Goal: Entertainment & Leisure: Browse casually

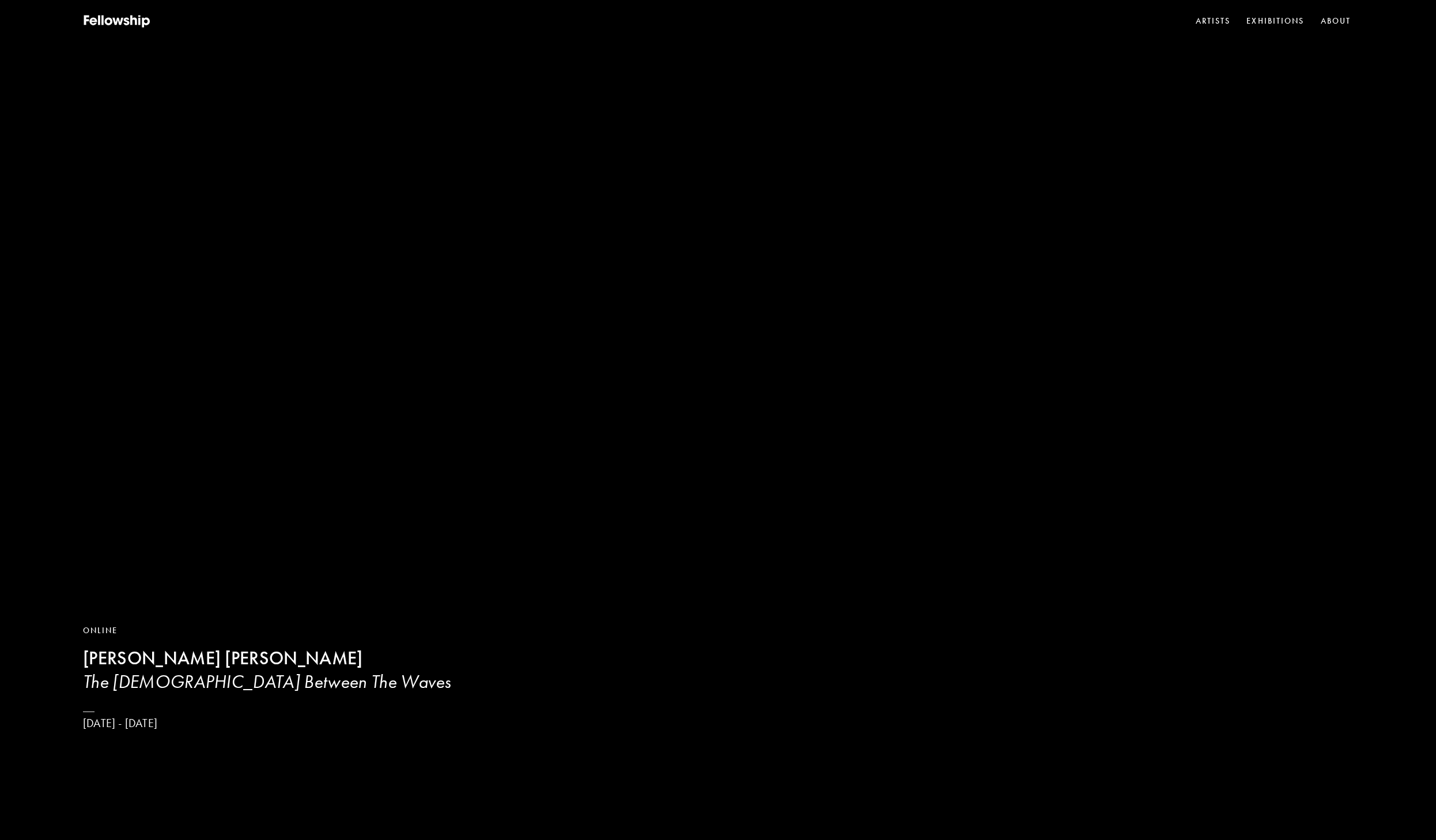
click at [482, 448] on video at bounding box center [718, 420] width 1436 height 840
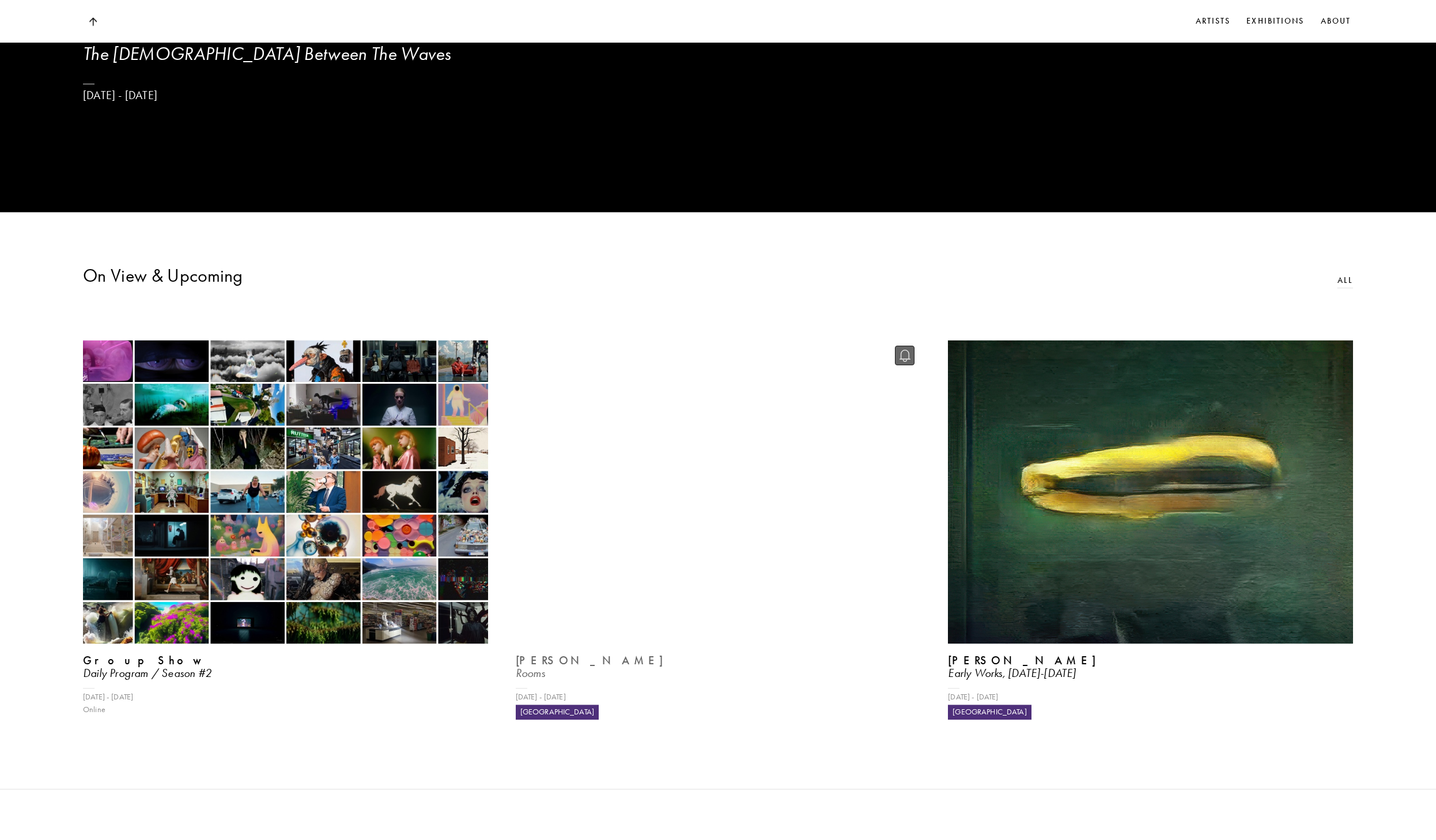
scroll to position [784, 0]
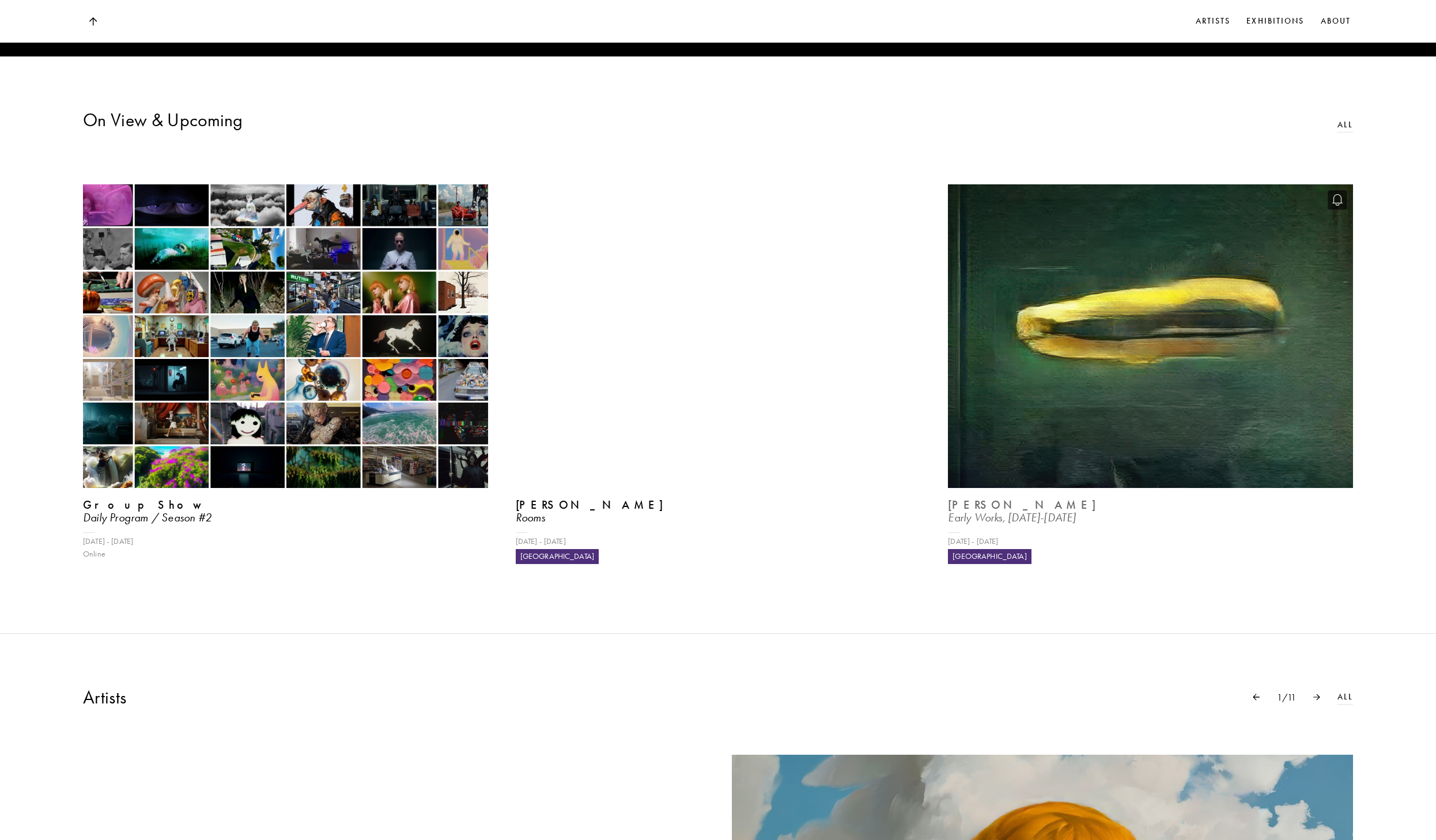
click at [1076, 447] on img at bounding box center [1151, 336] width 418 height 313
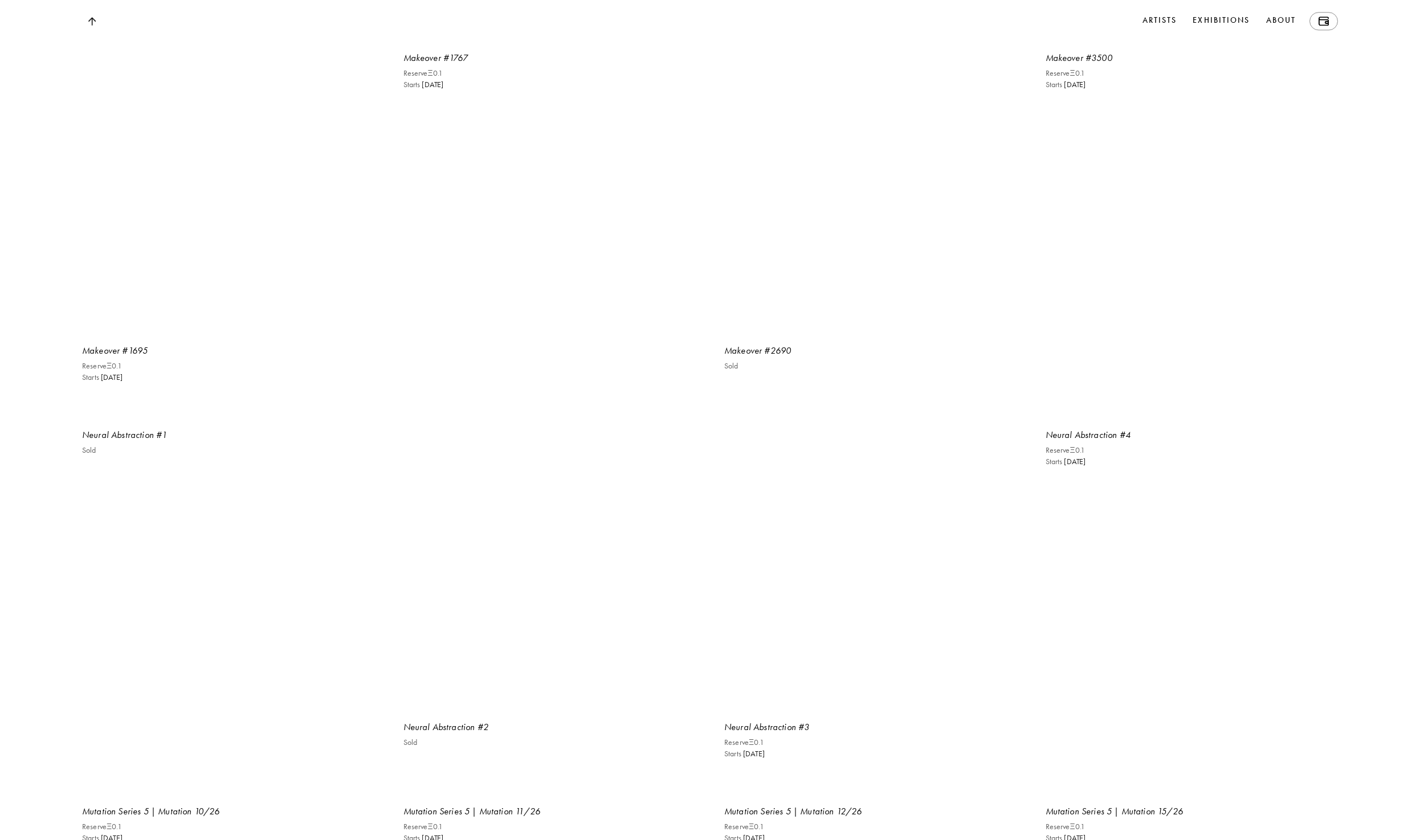
scroll to position [2325, 0]
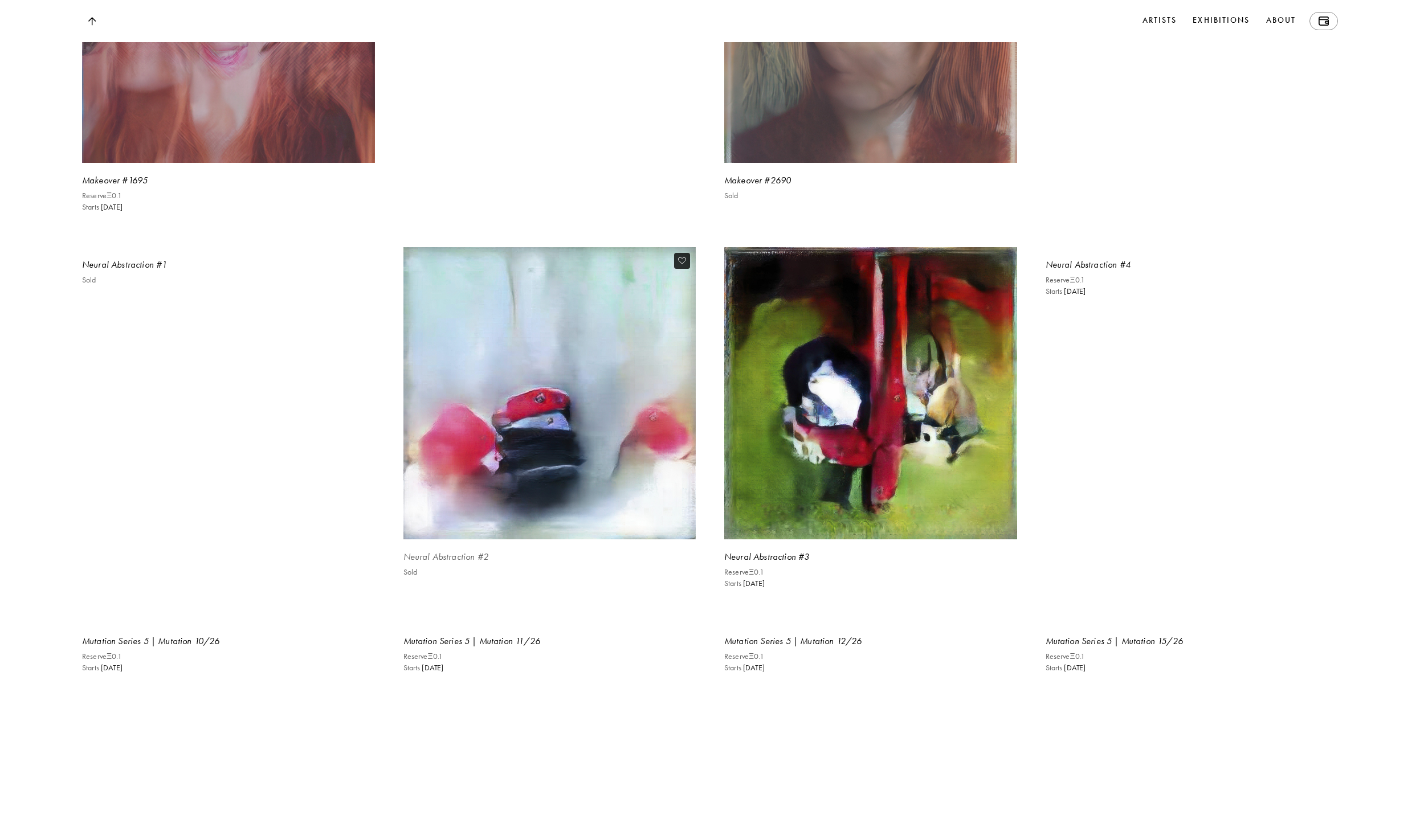
click at [550, 445] on img at bounding box center [549, 393] width 301 height 301
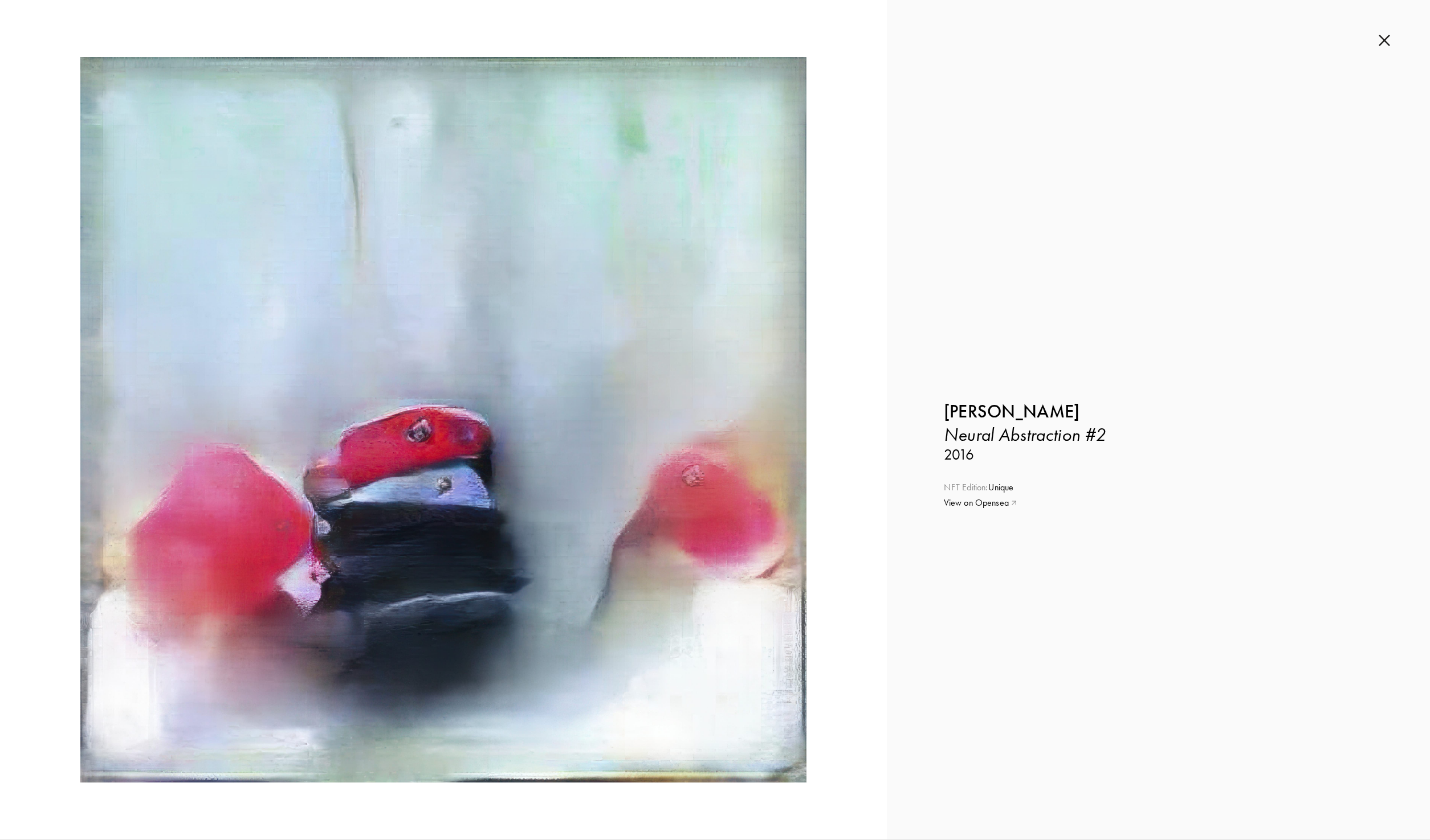
click at [1392, 39] on div "Inquire about Neural Abstraction #2 by [PERSON_NAME] Submit Inquiry Back [PERSO…" at bounding box center [1159, 420] width 544 height 840
click at [1388, 39] on img at bounding box center [1385, 39] width 11 height 12
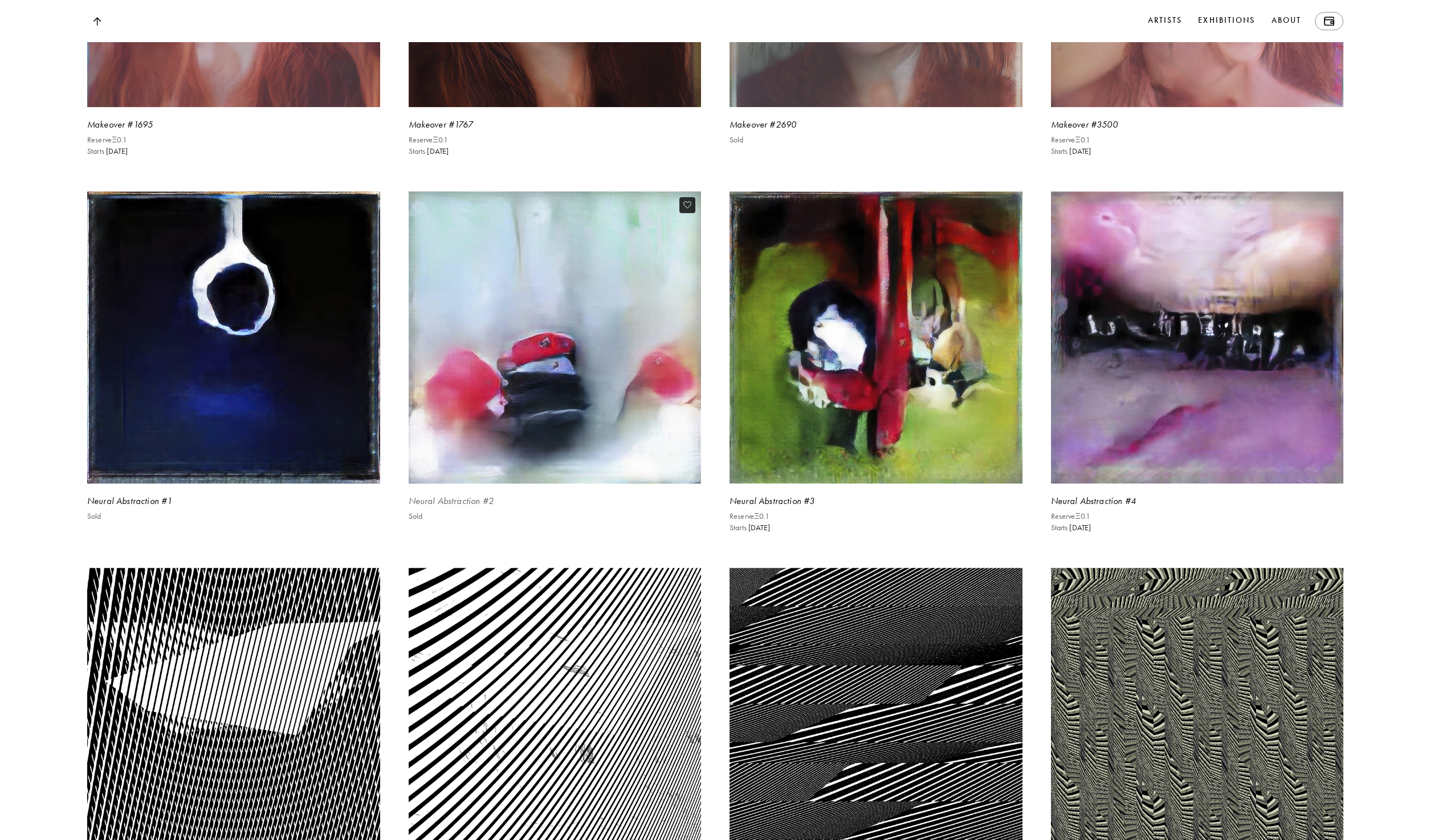
scroll to position [2178, 0]
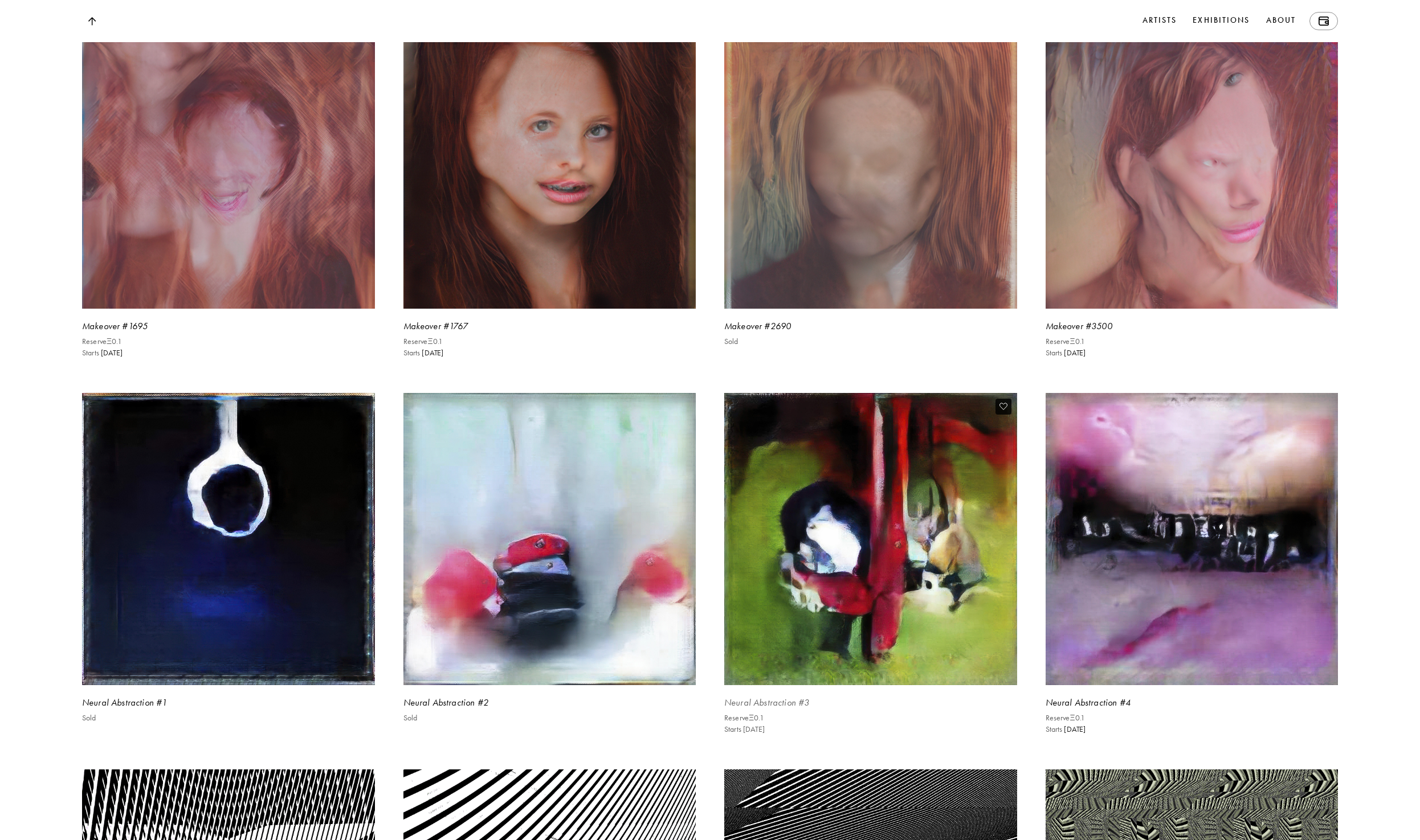
click at [793, 437] on img at bounding box center [870, 539] width 301 height 301
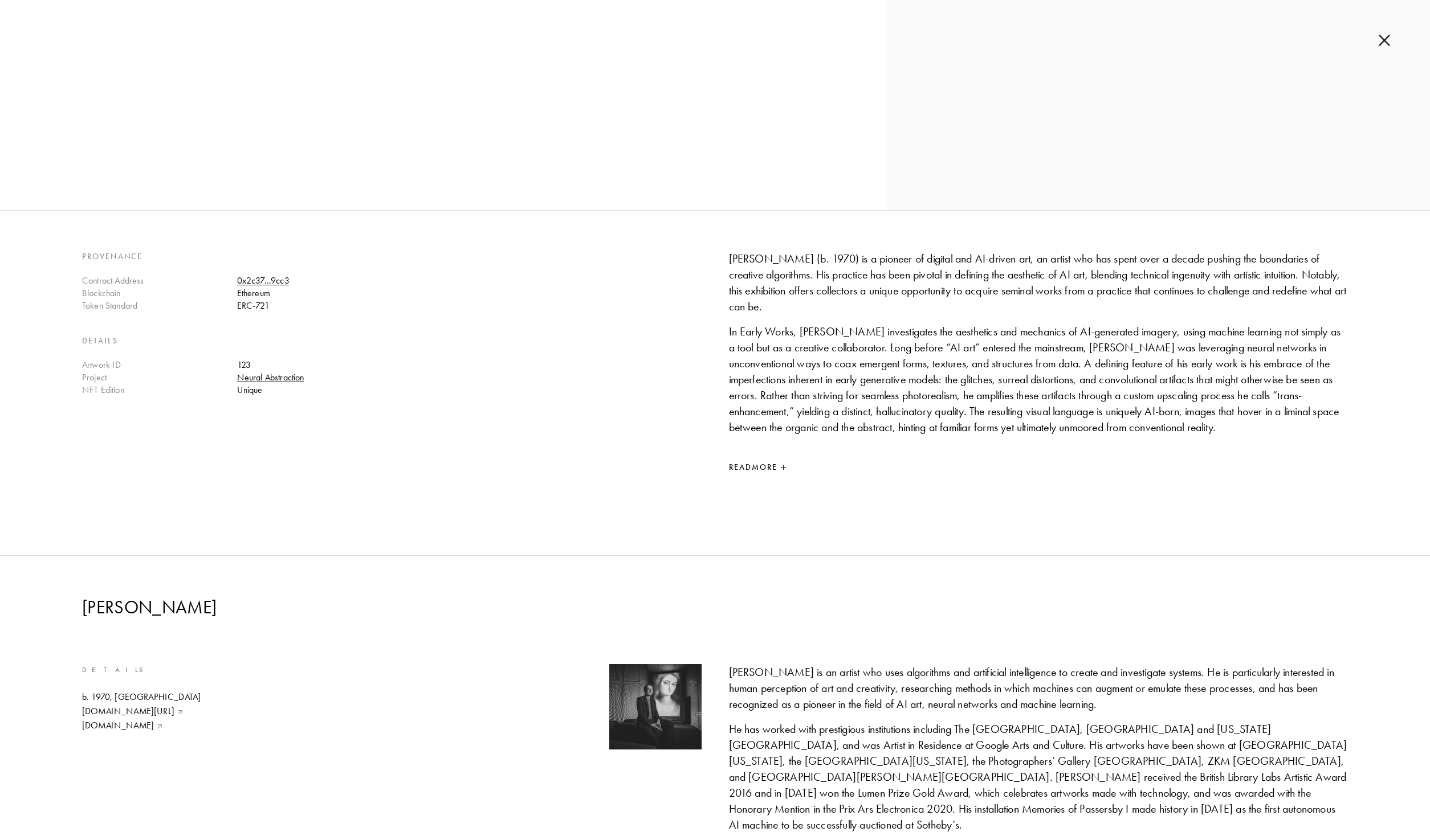
scroll to position [697, 0]
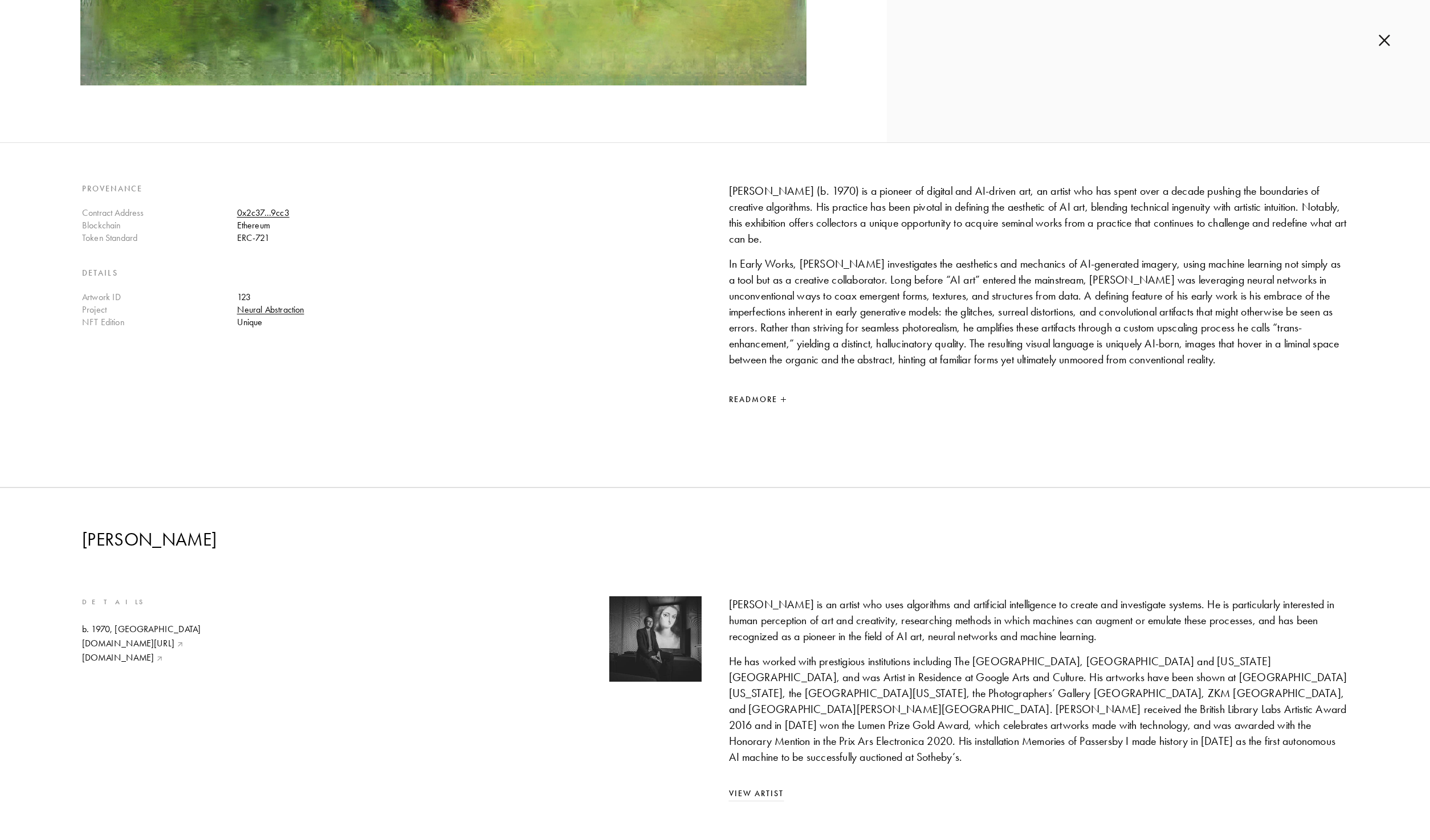
click at [746, 402] on div "Read More" at bounding box center [1038, 400] width 620 height 14
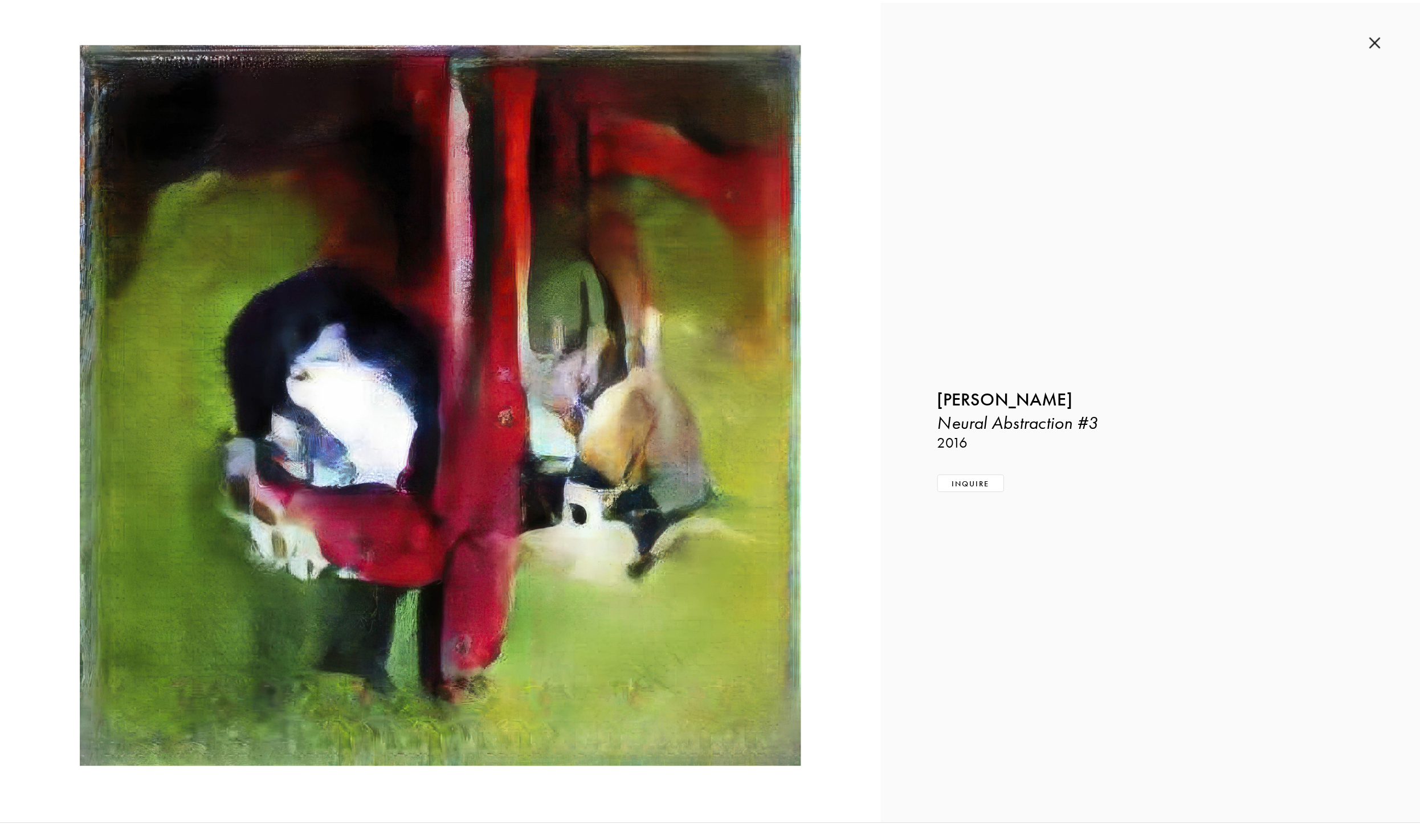
scroll to position [0, 0]
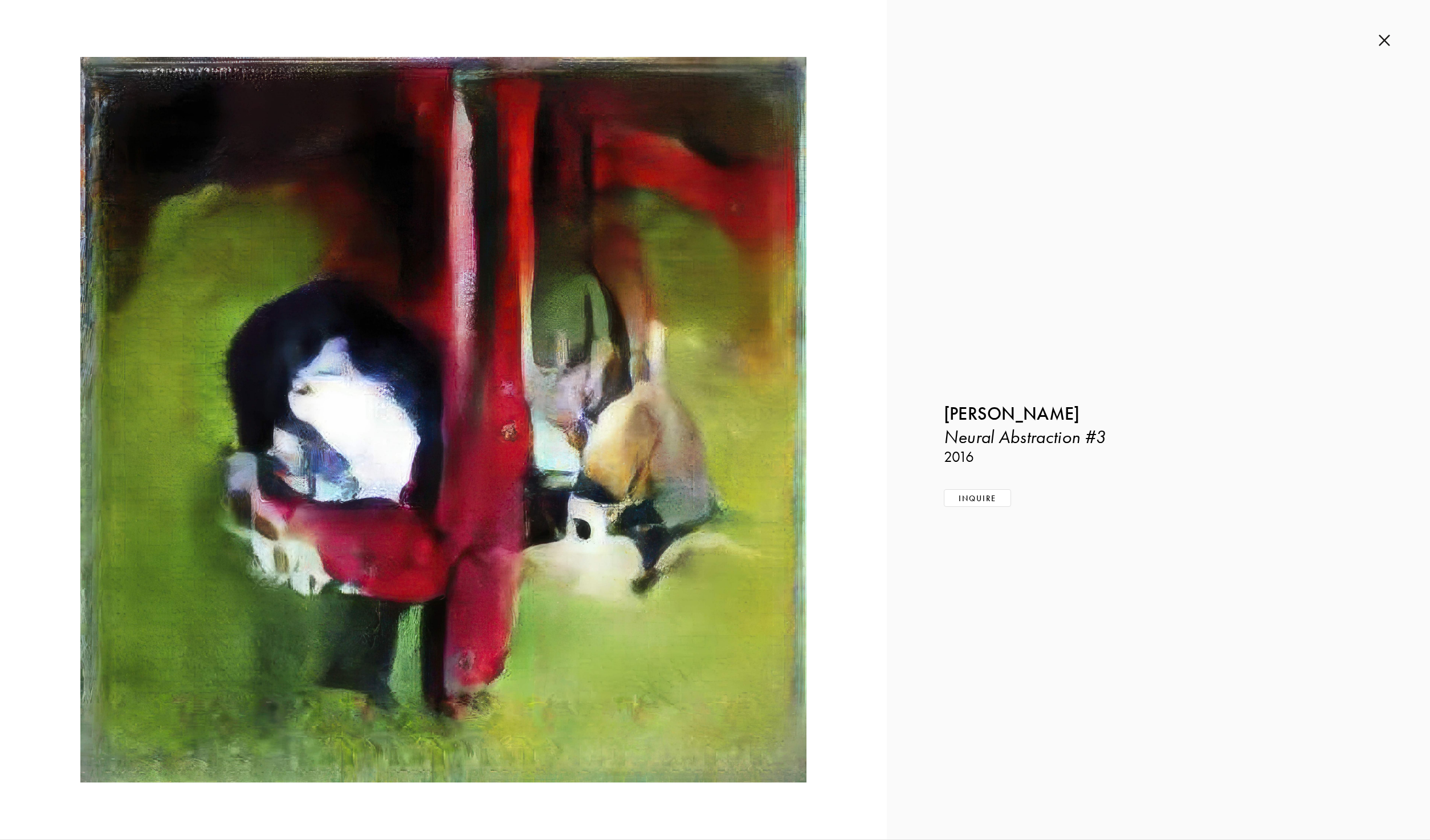
click at [1389, 38] on img at bounding box center [1385, 39] width 11 height 12
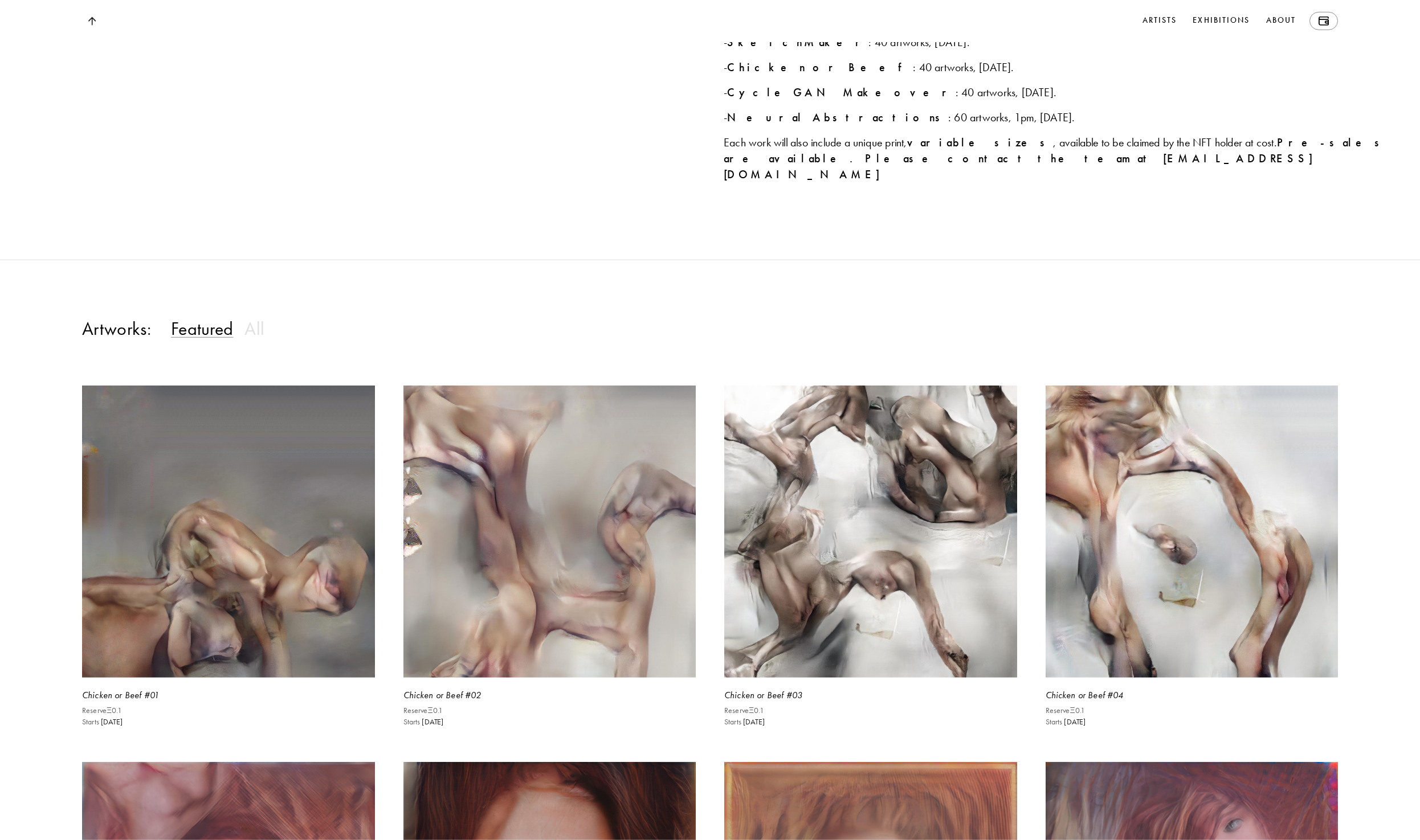
scroll to position [1550, 0]
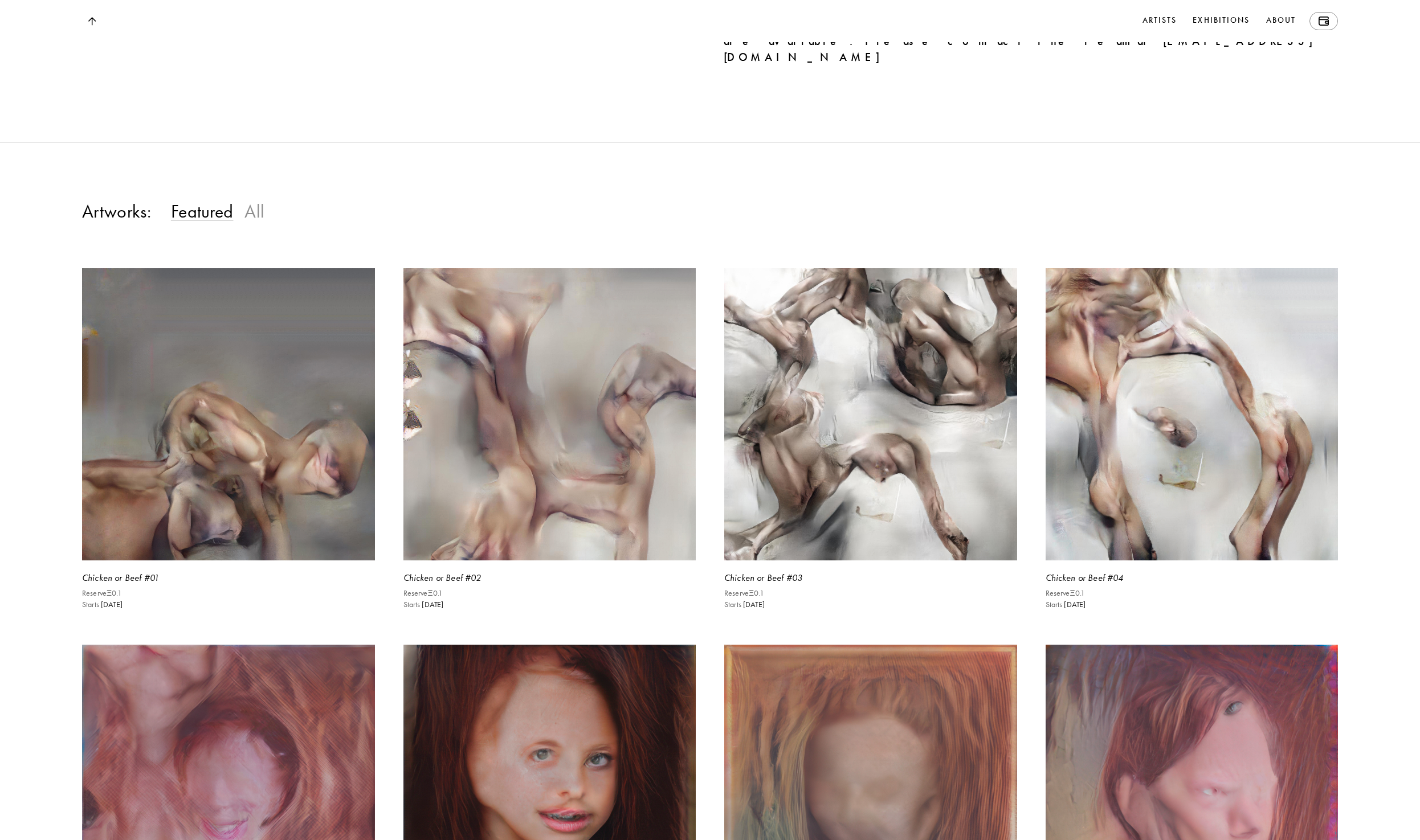
click at [254, 212] on h3 "All" at bounding box center [253, 211] width 20 height 23
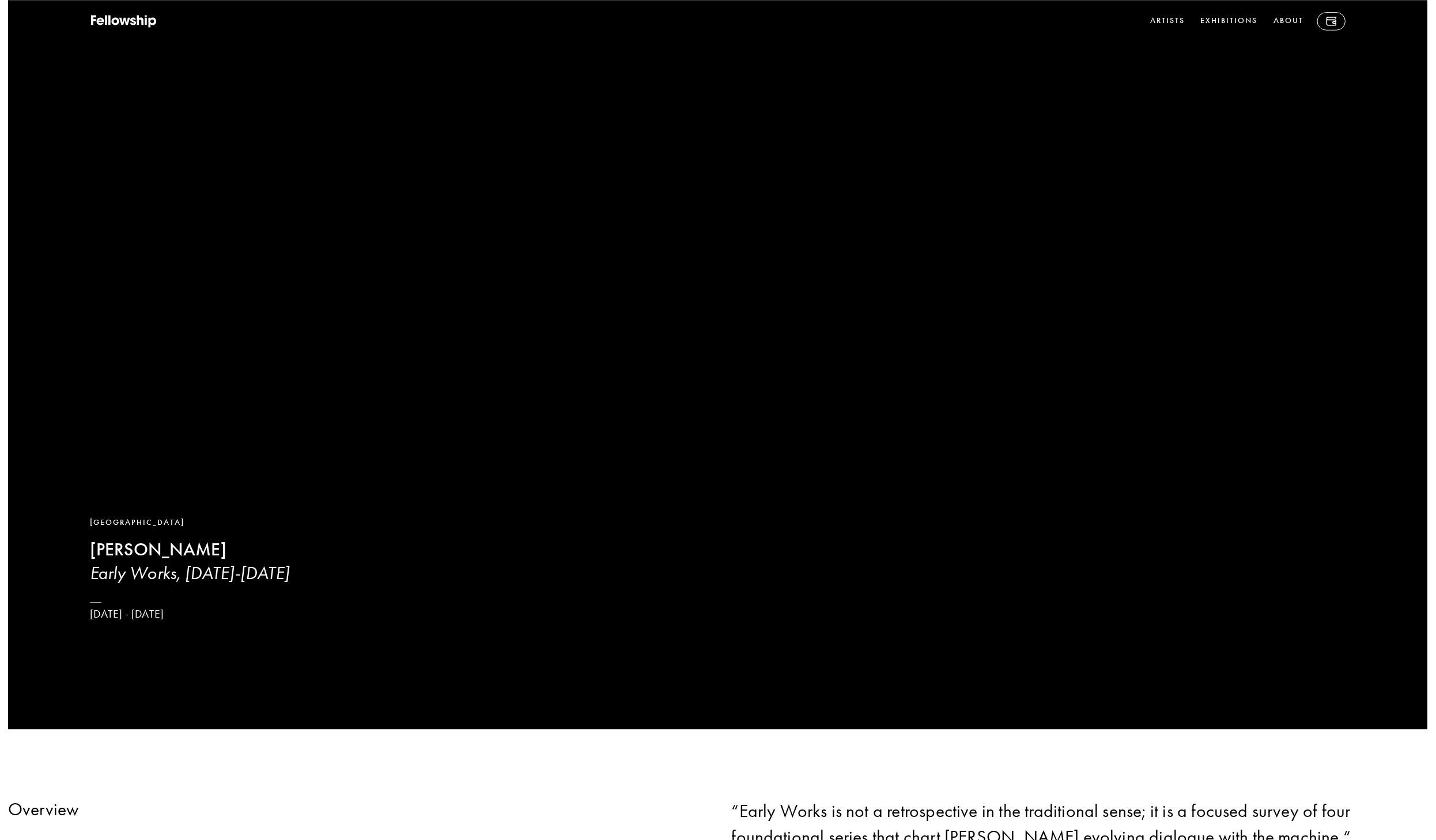
scroll to position [0, 0]
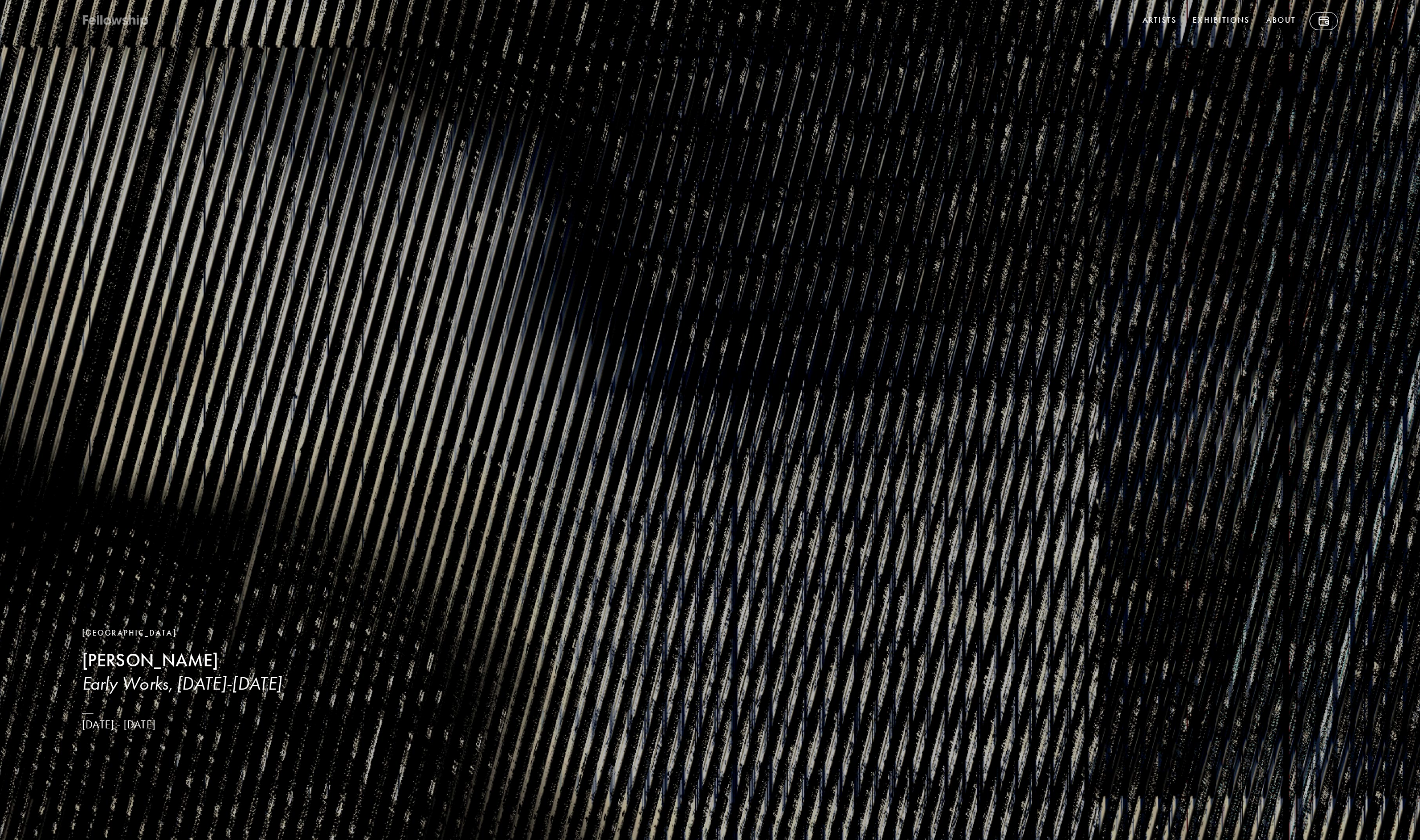
click at [114, 26] on icon at bounding box center [115, 21] width 69 height 14
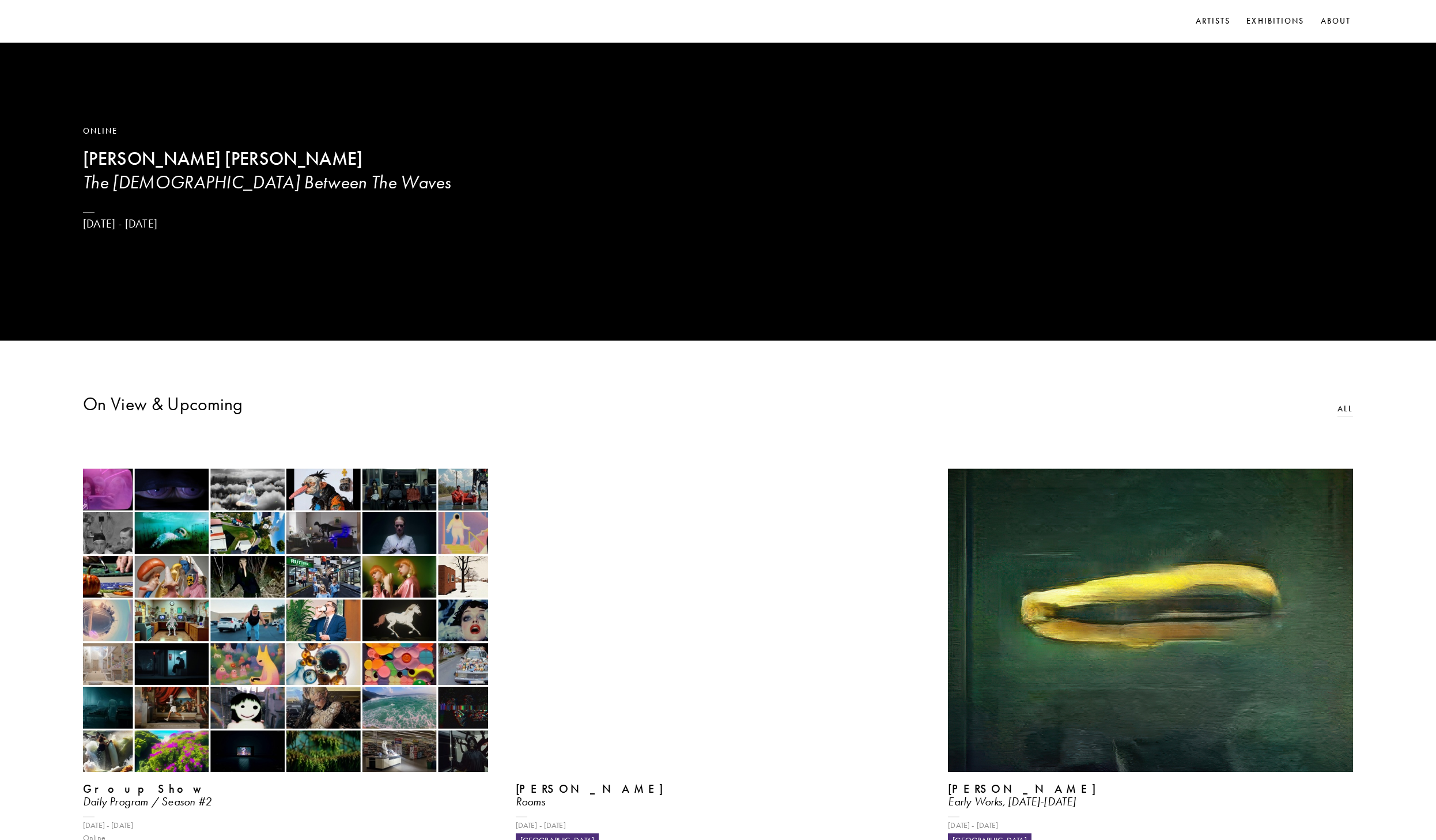
scroll to position [392, 0]
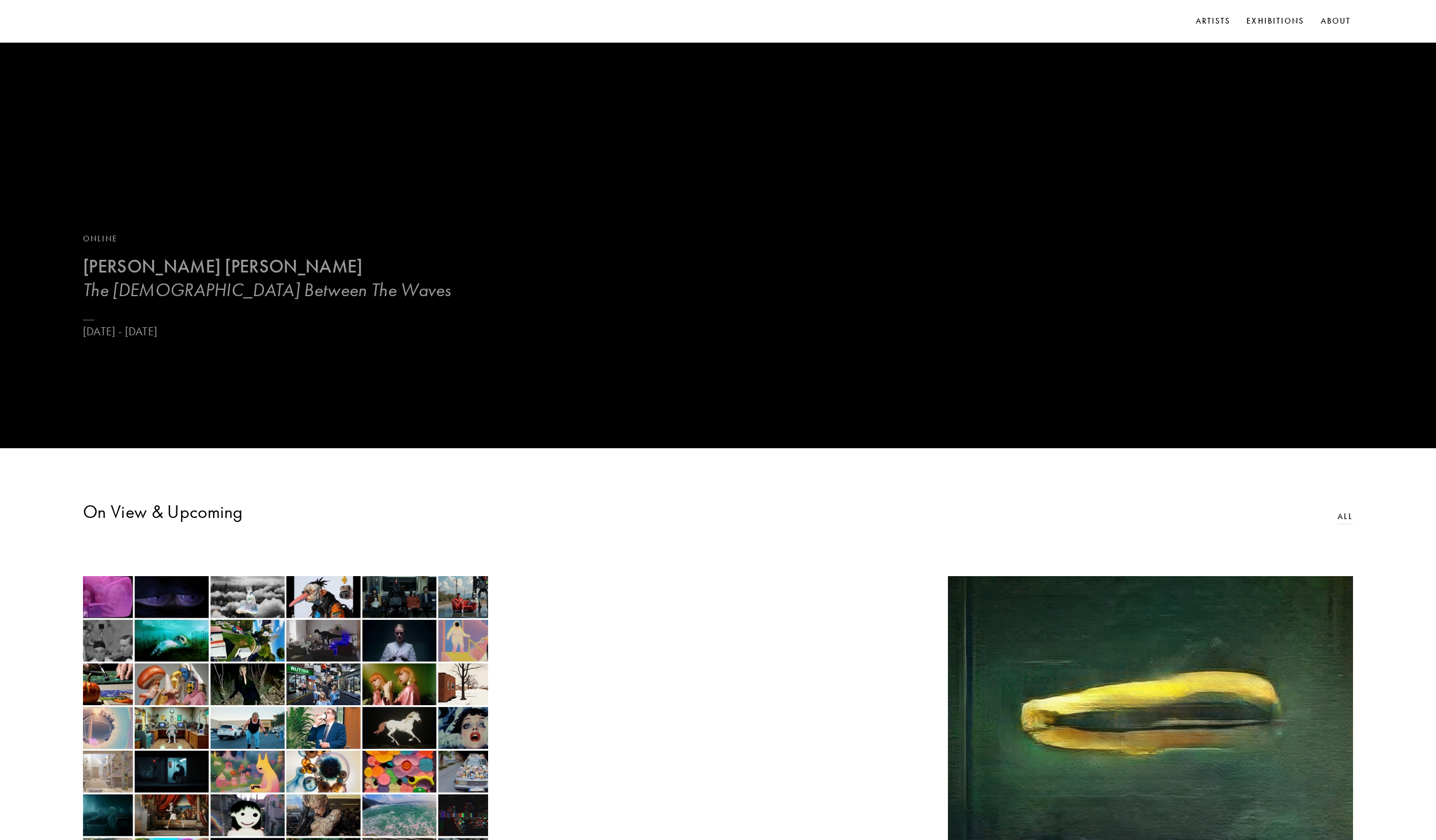
click at [120, 301] on h3 "The [DEMOGRAPHIC_DATA] Between The Waves" at bounding box center [267, 289] width 368 height 23
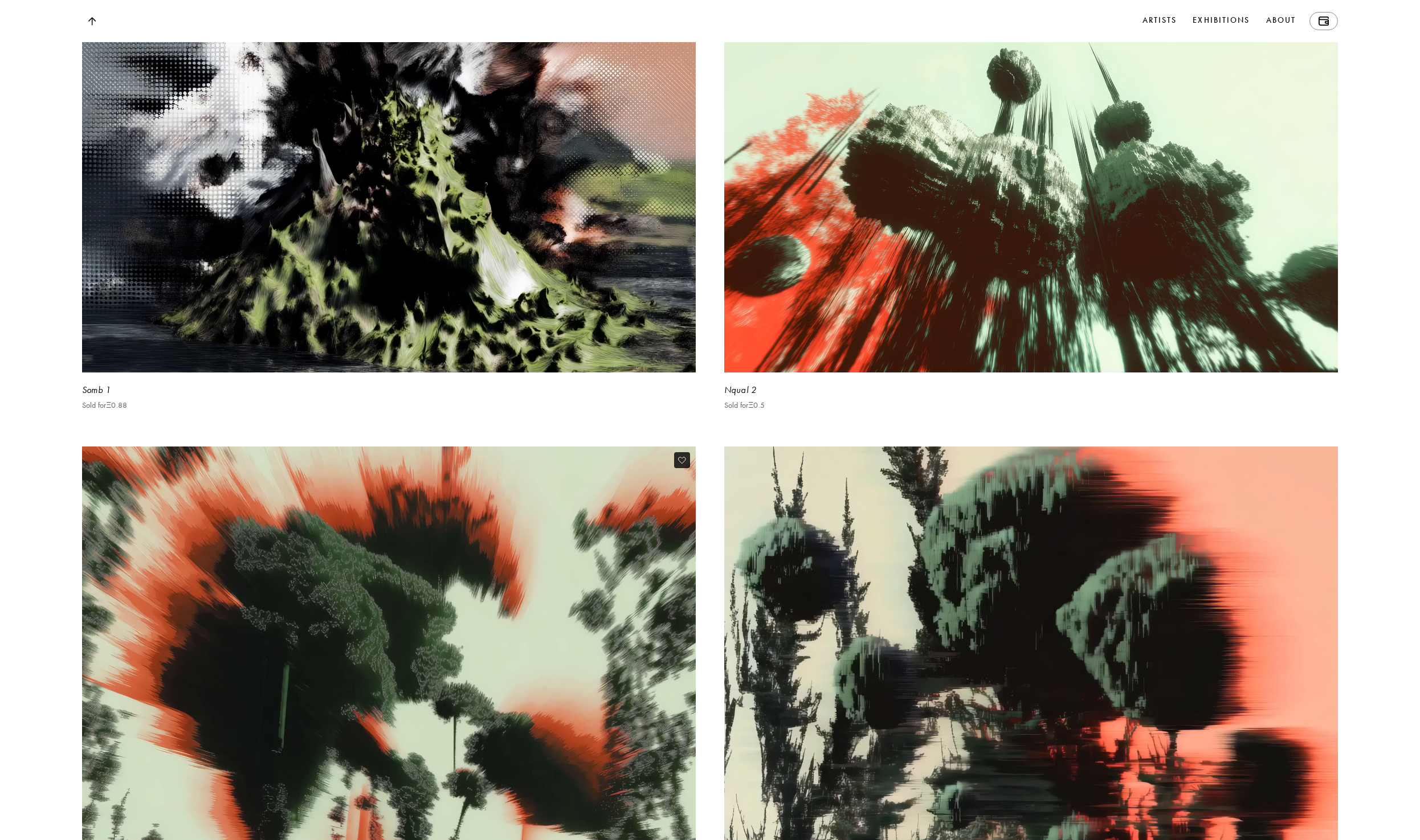
scroll to position [3487, 0]
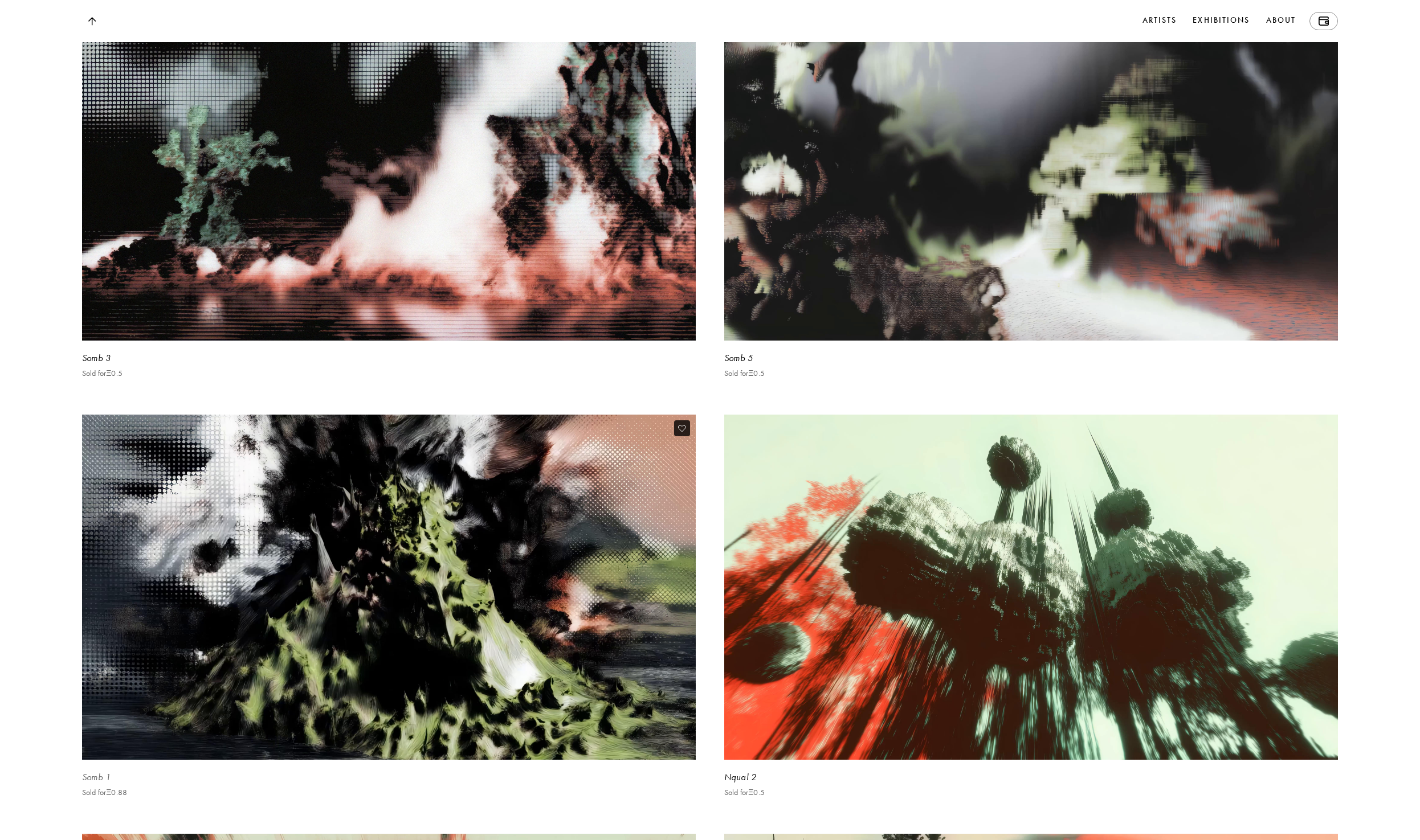
click at [307, 496] on video at bounding box center [389, 587] width 632 height 356
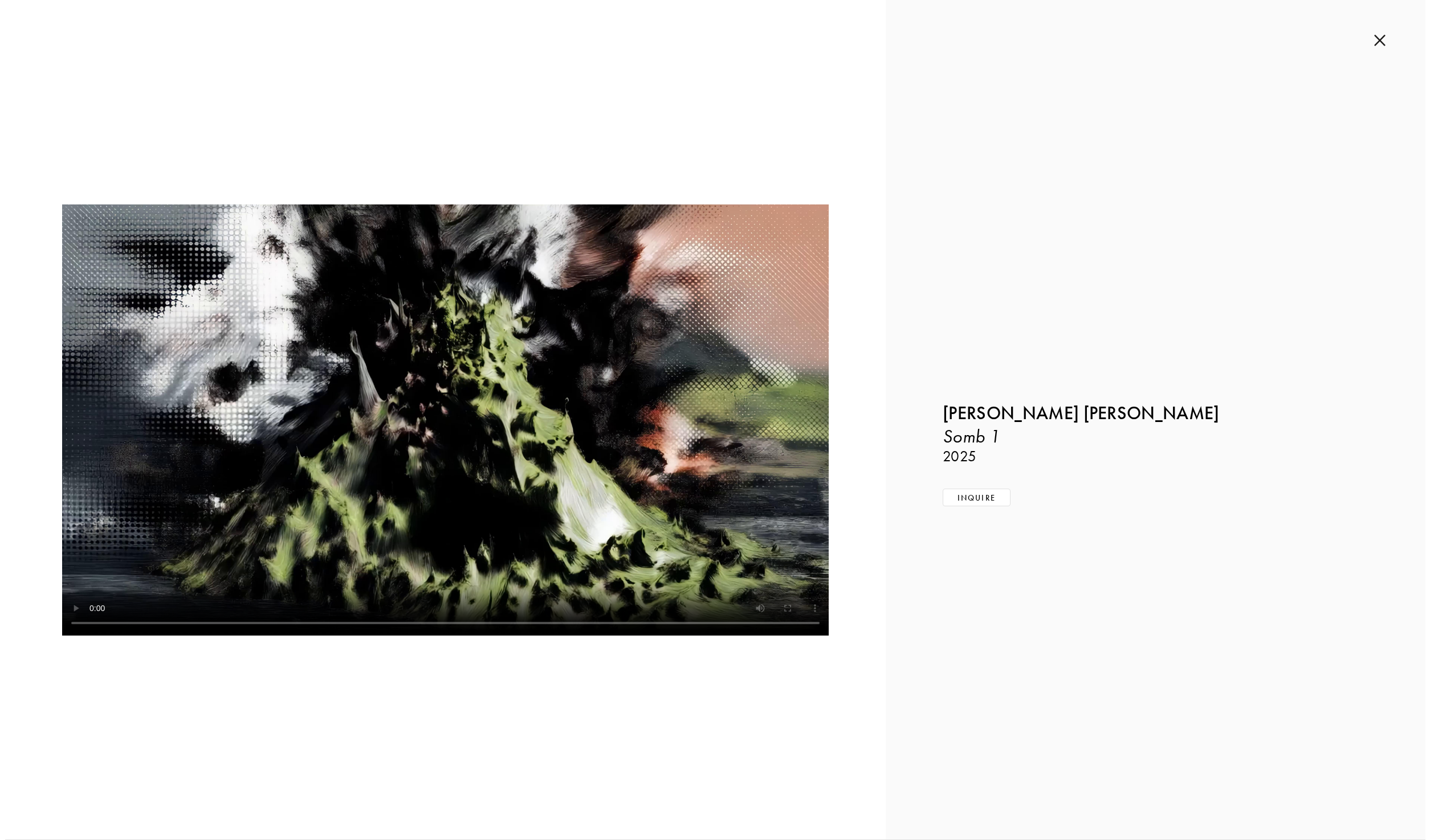
scroll to position [3492, 0]
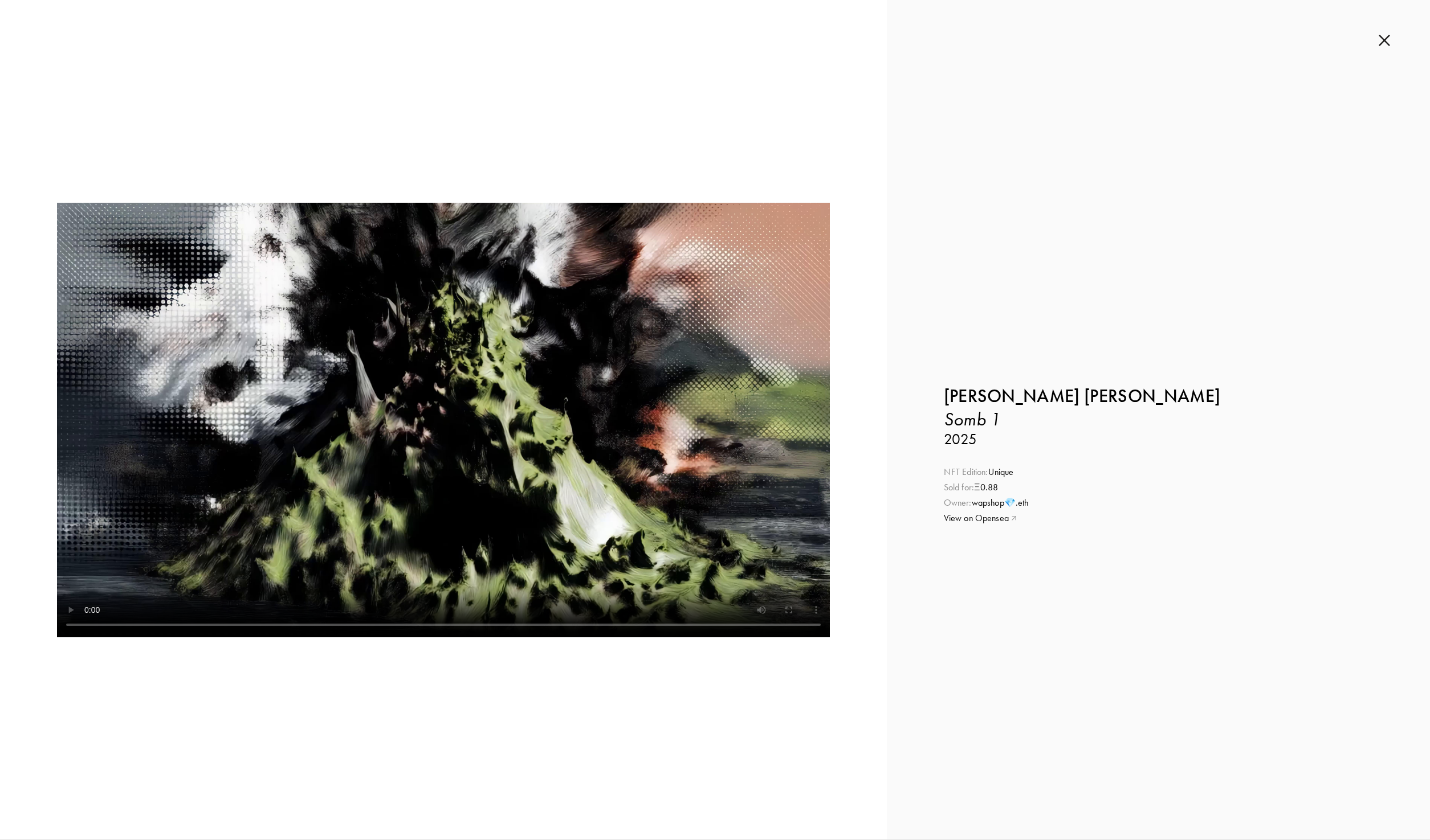
click at [1376, 41] on div "Inquire about Somb 1 by [PERSON_NAME] [PERSON_NAME] Submit Inquiry Back [PERSON…" at bounding box center [1159, 420] width 544 height 840
click at [1384, 40] on img at bounding box center [1385, 39] width 11 height 12
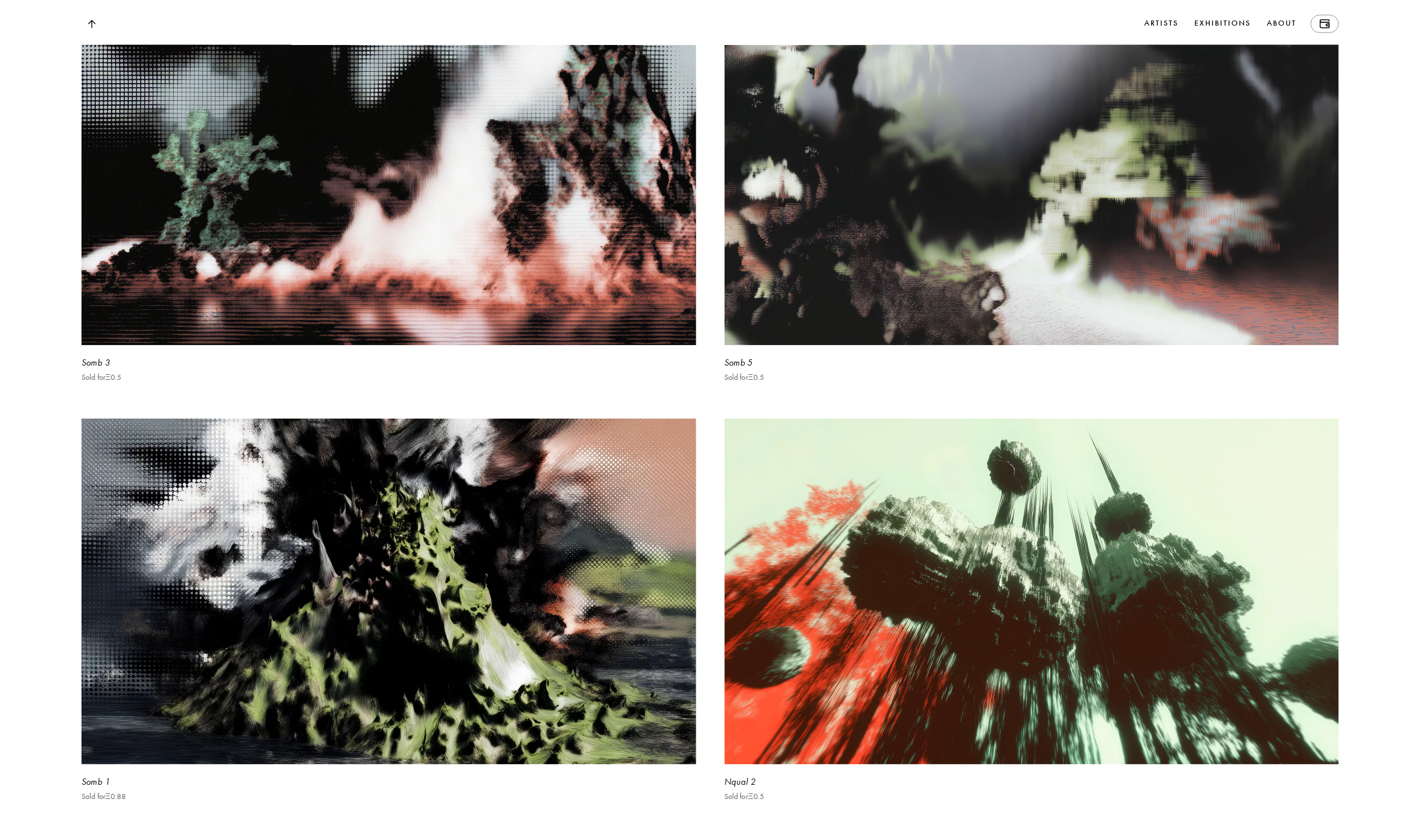
scroll to position [3481, 0]
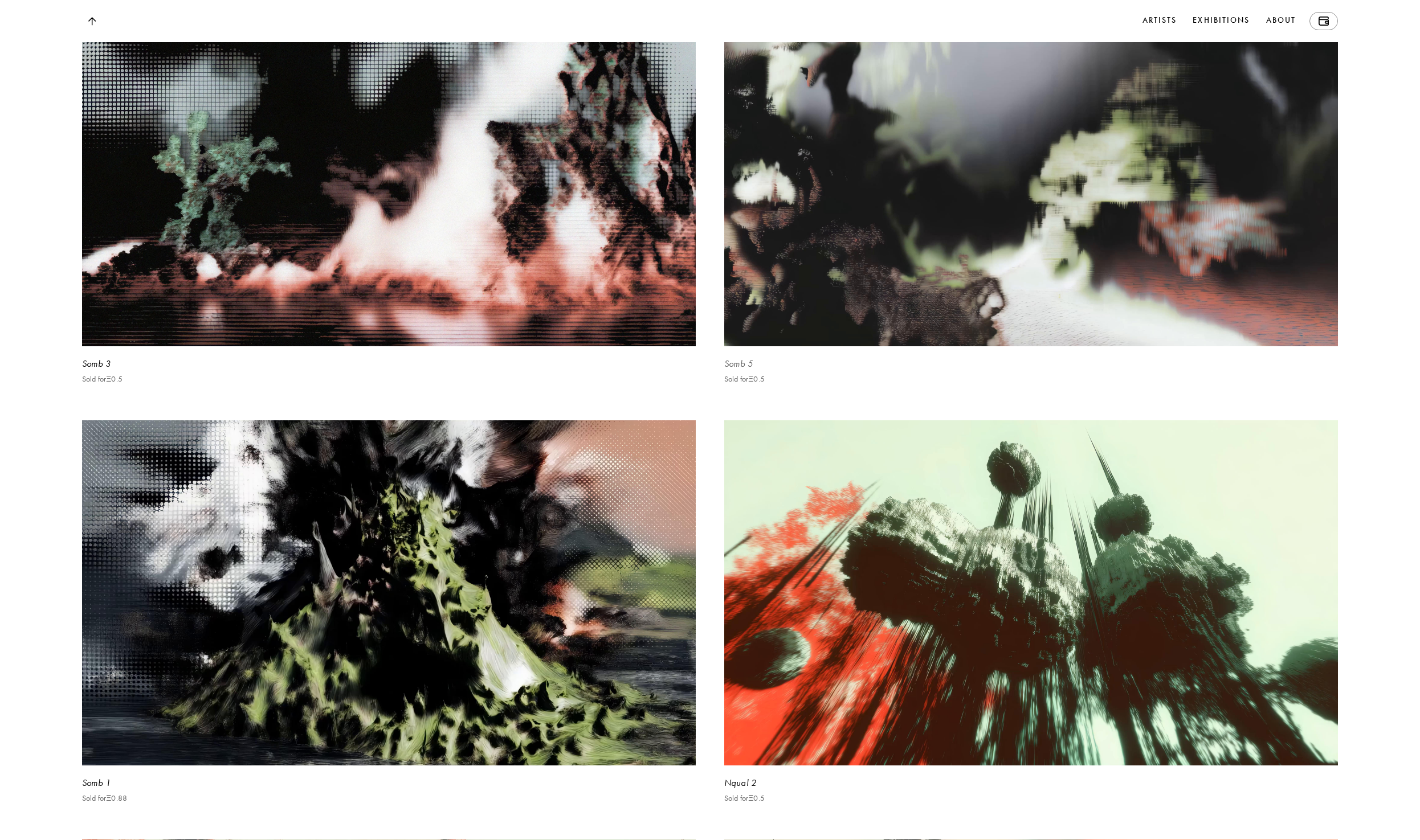
click at [830, 304] on video at bounding box center [1031, 115] width 632 height 477
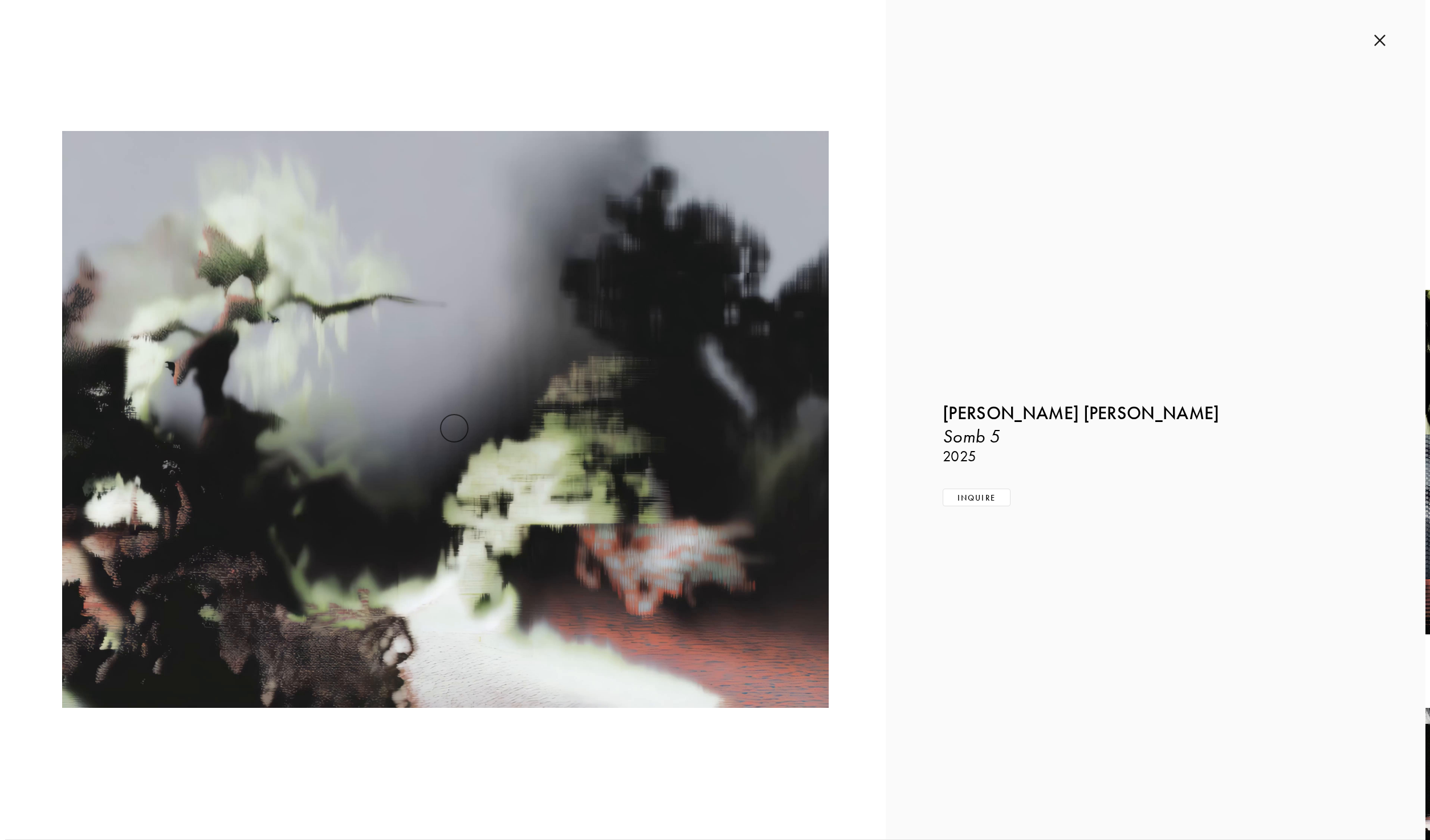
scroll to position [3492, 0]
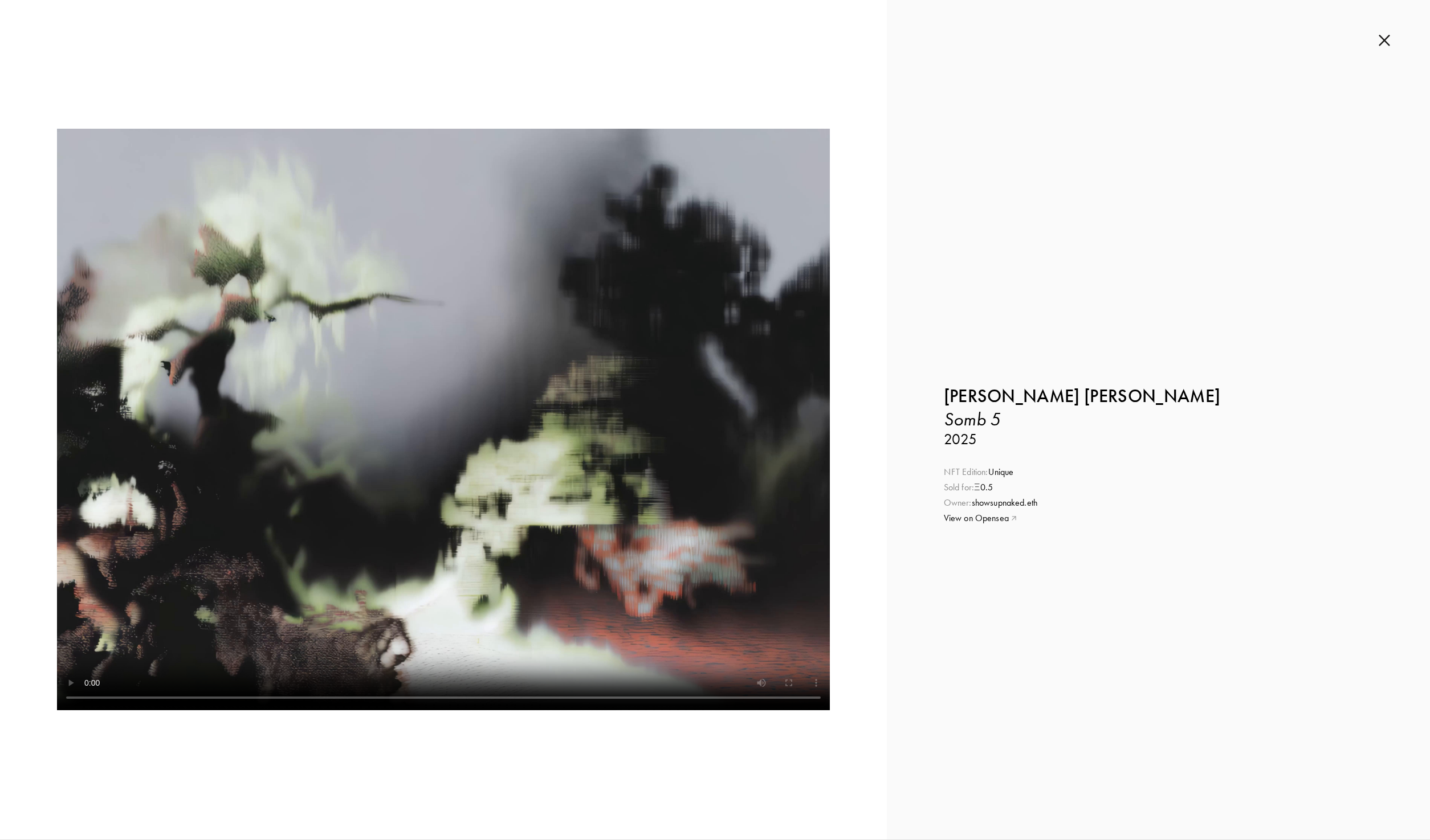
click at [1388, 43] on img at bounding box center [1385, 39] width 11 height 12
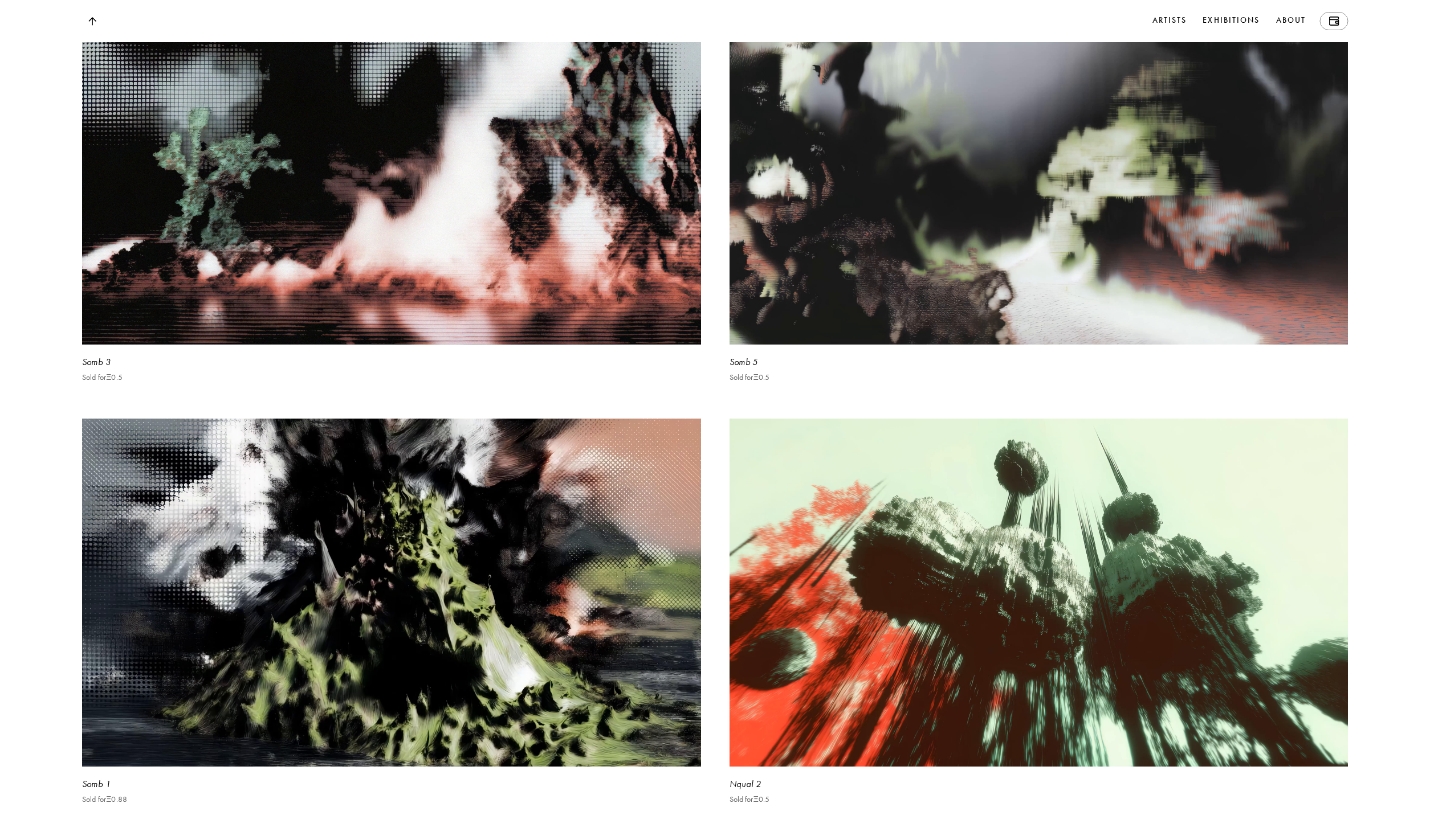
scroll to position [3481, 0]
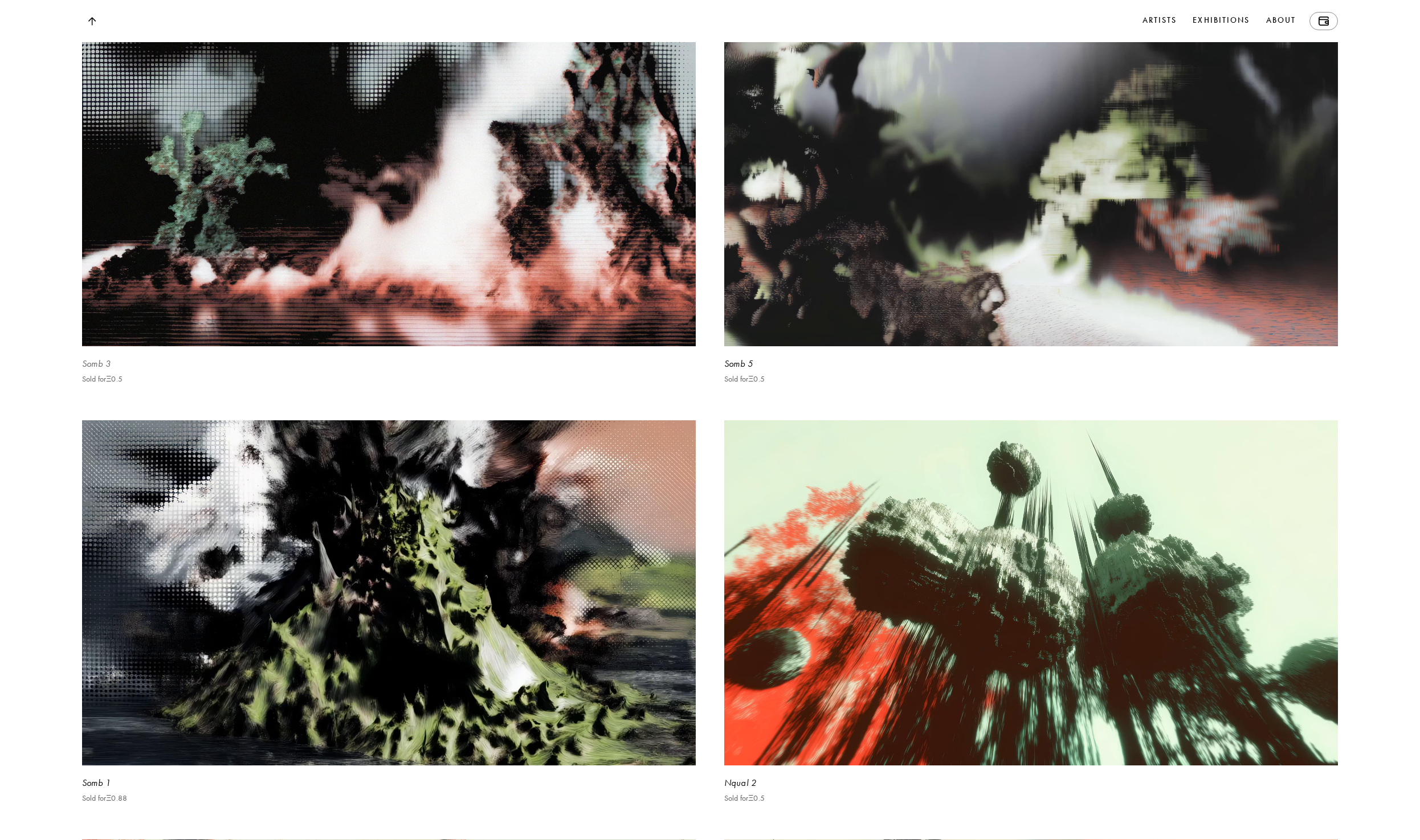
click at [555, 344] on video at bounding box center [389, 115] width 632 height 477
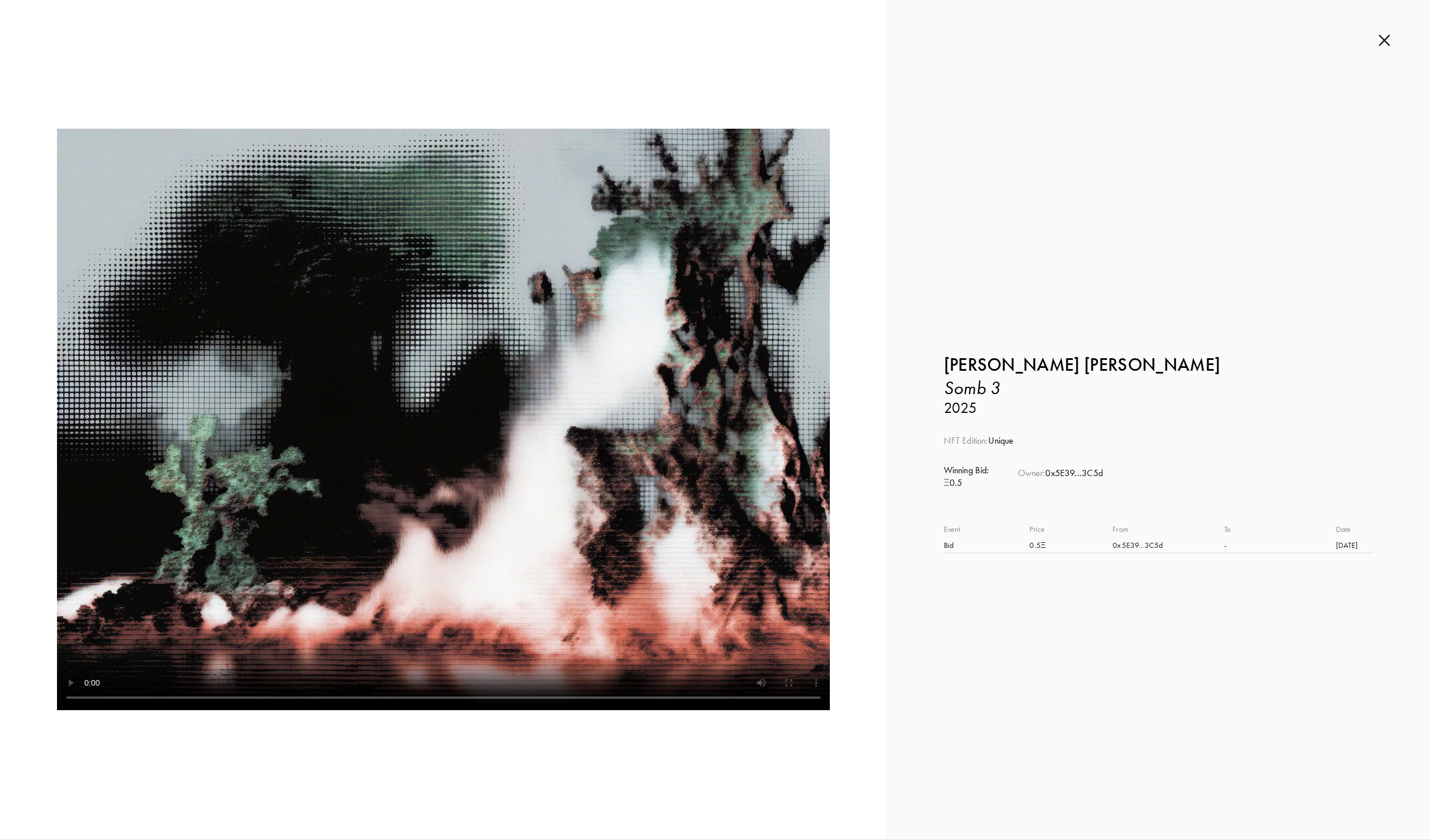
click at [1127, 547] on div "0x5E39...3C5d" at bounding box center [1143, 545] width 60 height 12
click at [1388, 39] on img at bounding box center [1385, 39] width 11 height 12
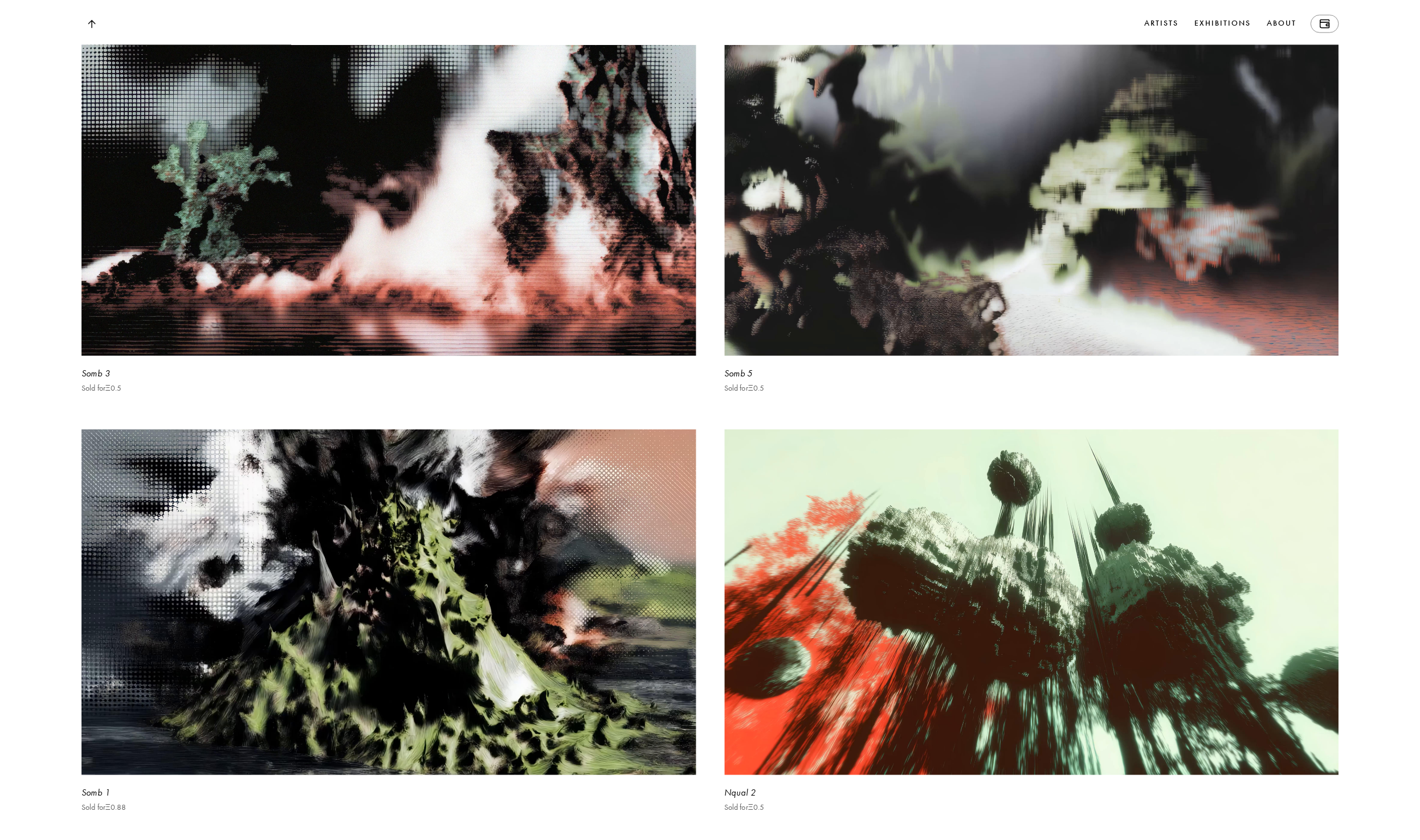
scroll to position [3475, 0]
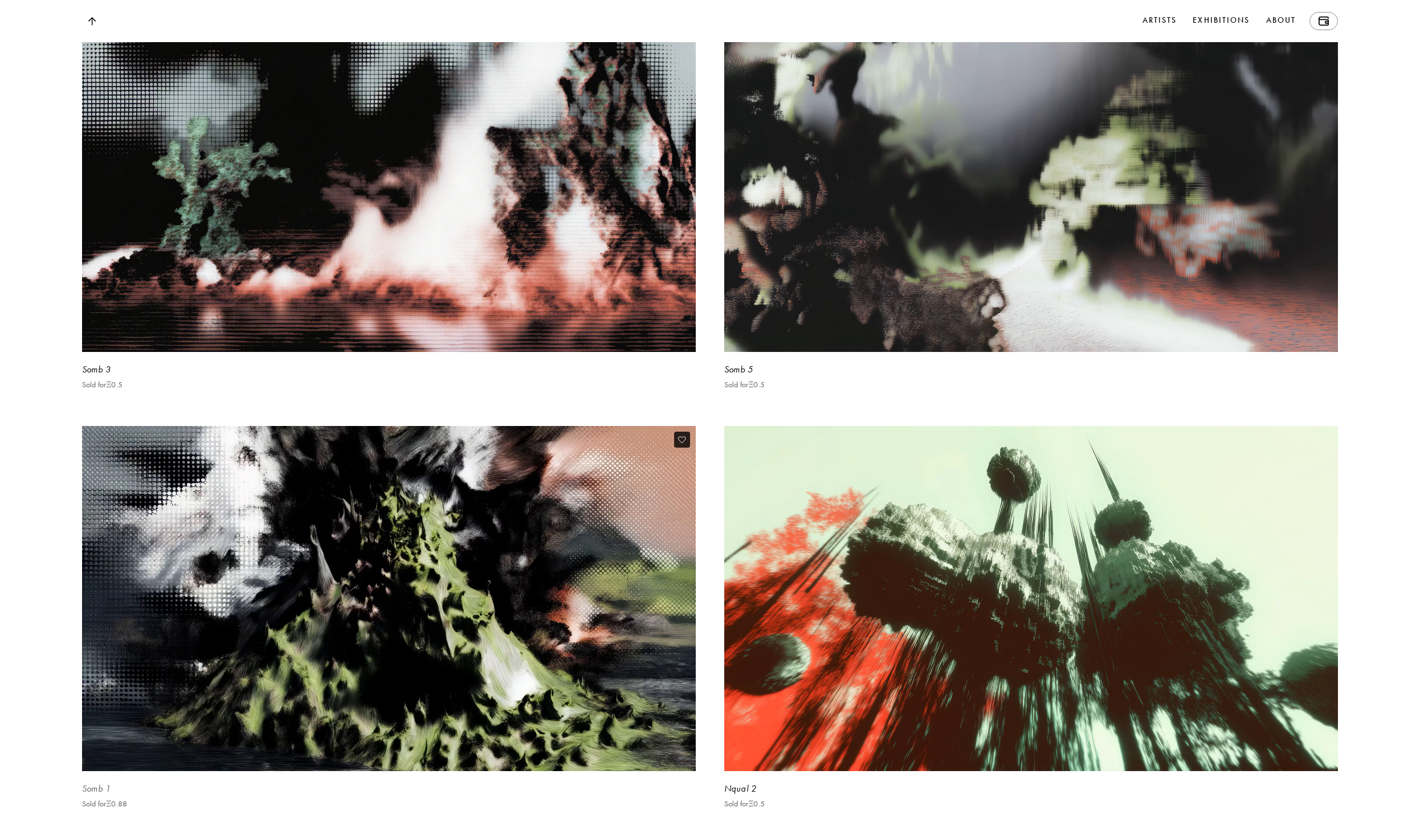
click at [356, 546] on video at bounding box center [389, 599] width 632 height 356
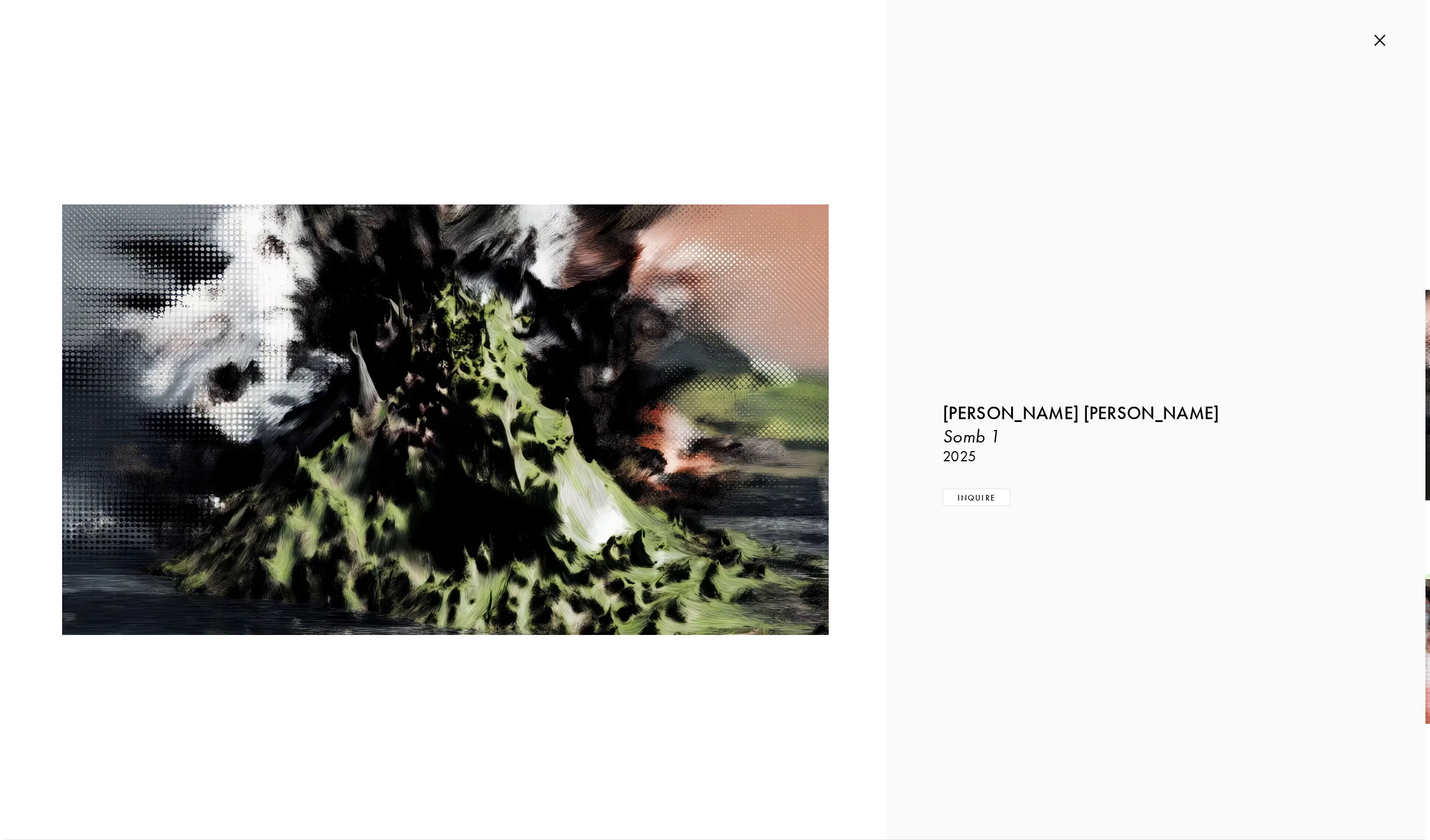
scroll to position [3481, 0]
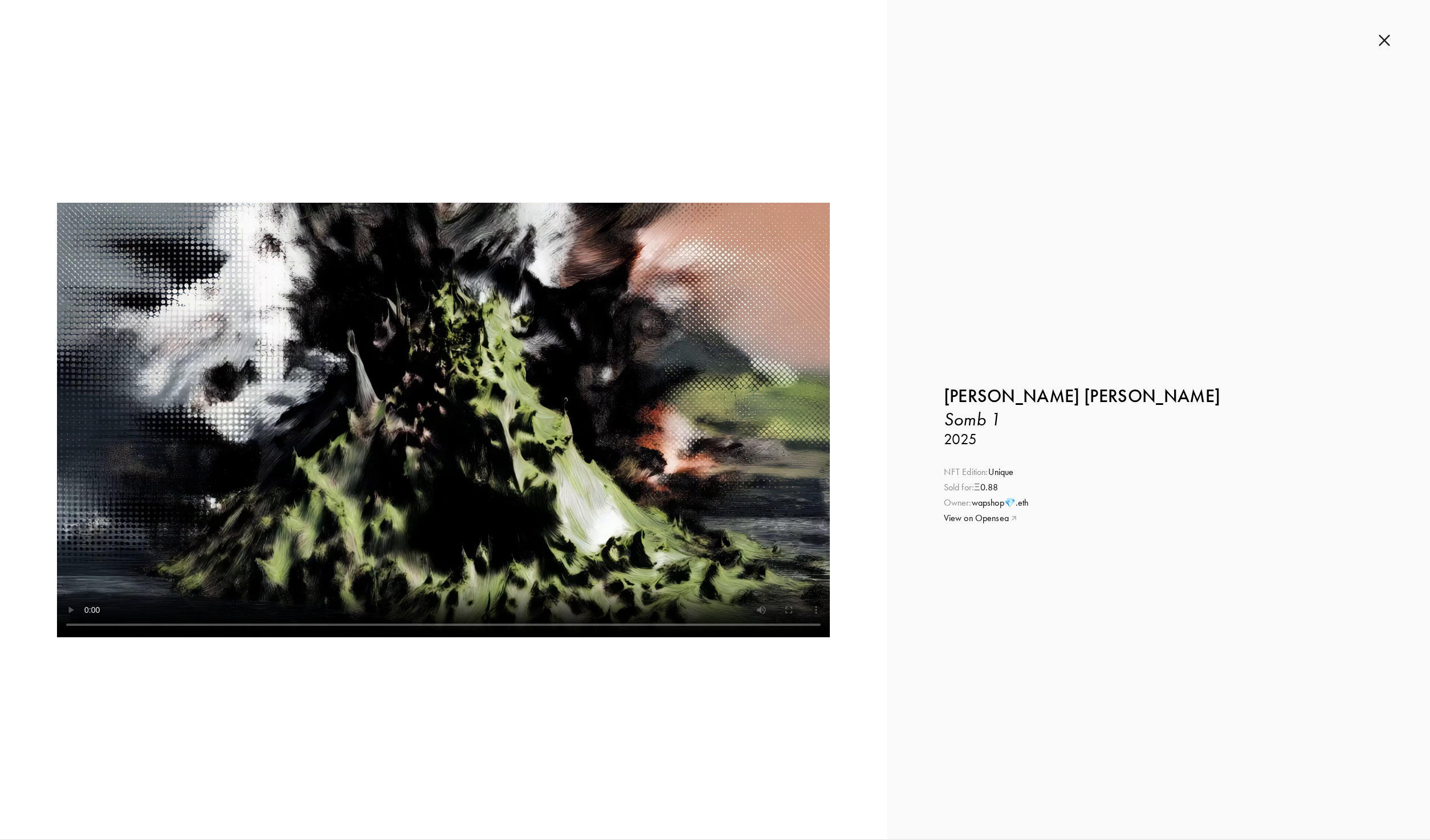
click at [1382, 35] on img at bounding box center [1385, 39] width 11 height 12
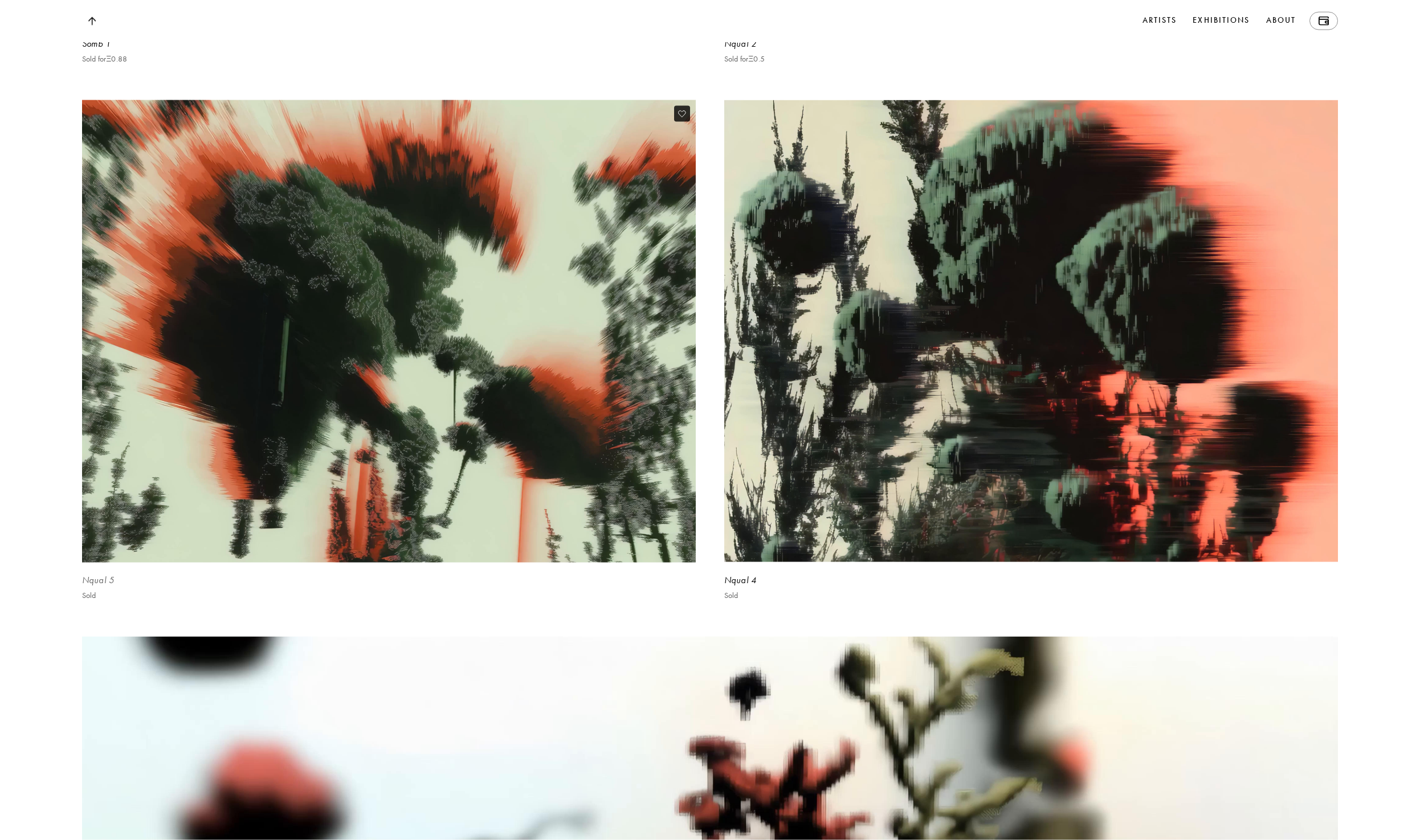
scroll to position [4633, 0]
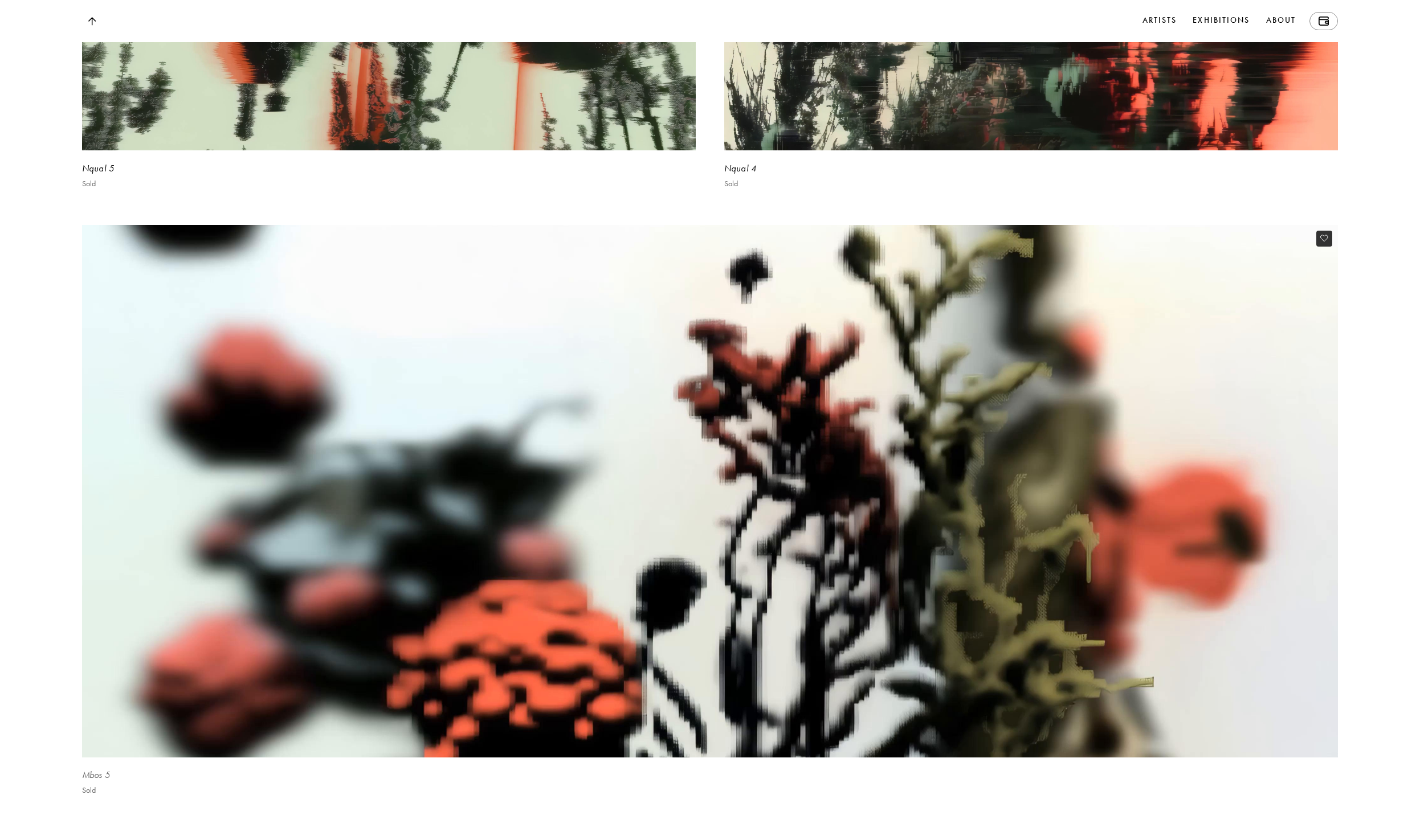
click at [565, 388] on video at bounding box center [710, 491] width 1293 height 549
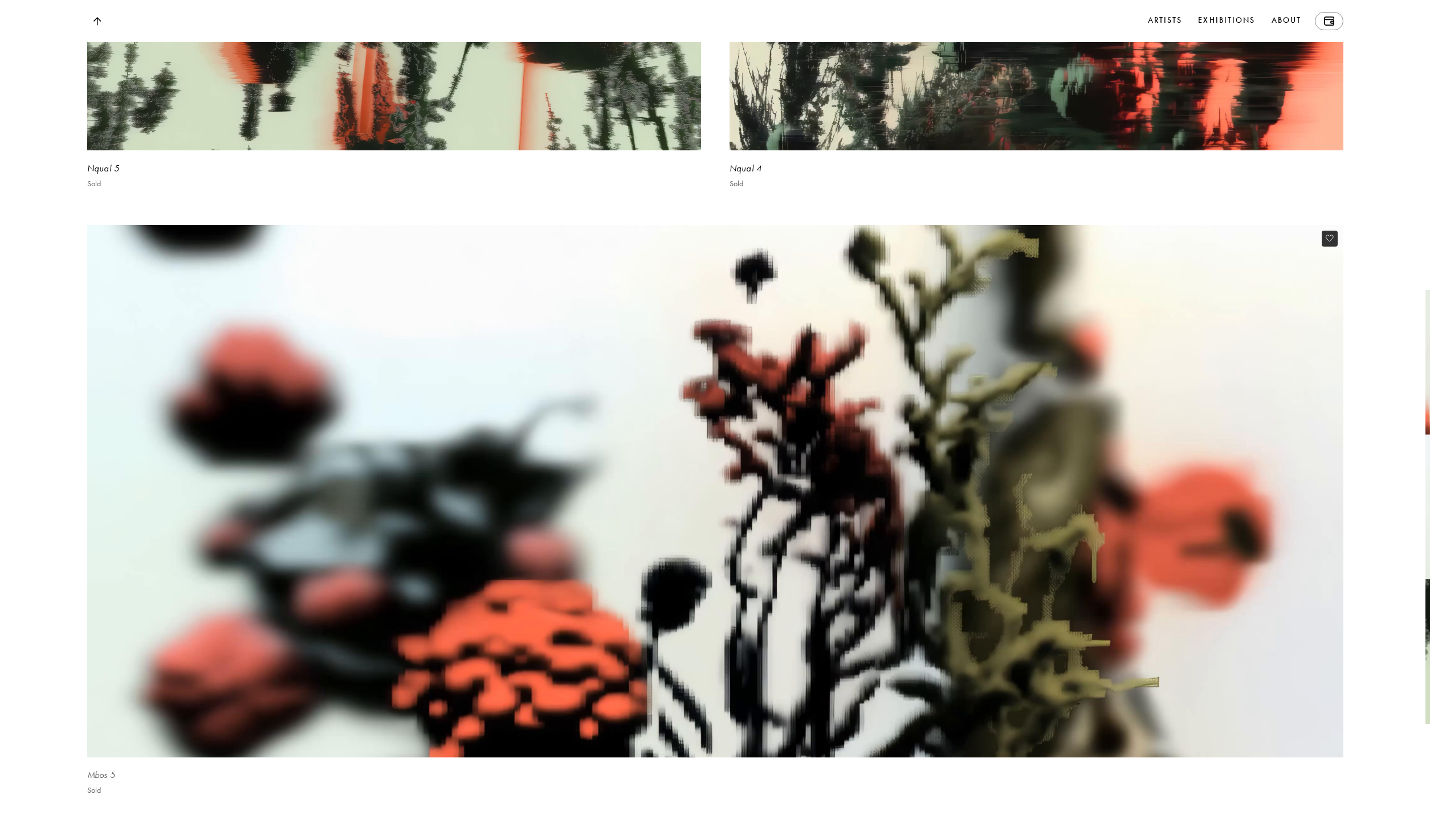
scroll to position [4638, 0]
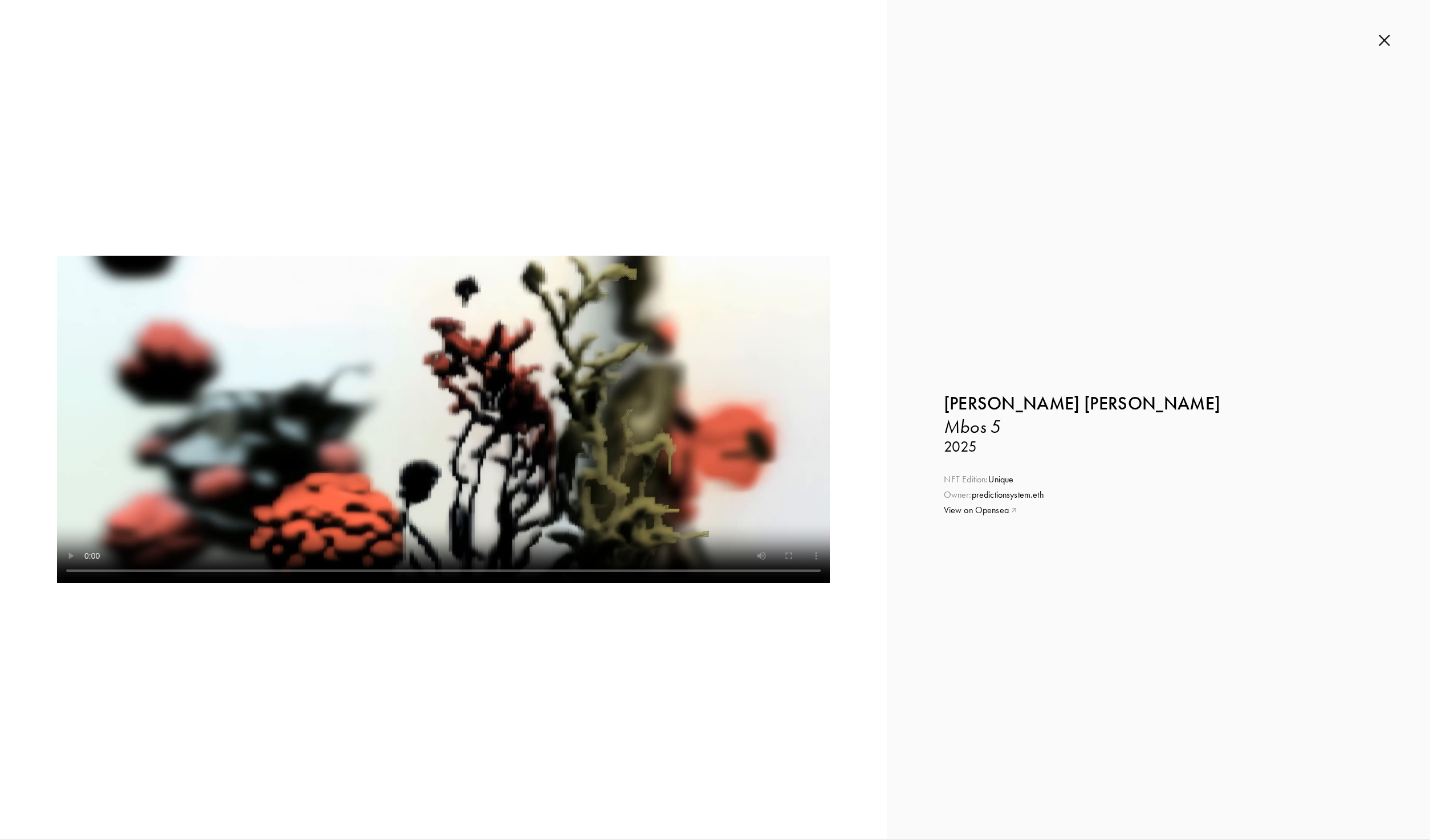
click at [1382, 45] on img at bounding box center [1385, 39] width 11 height 12
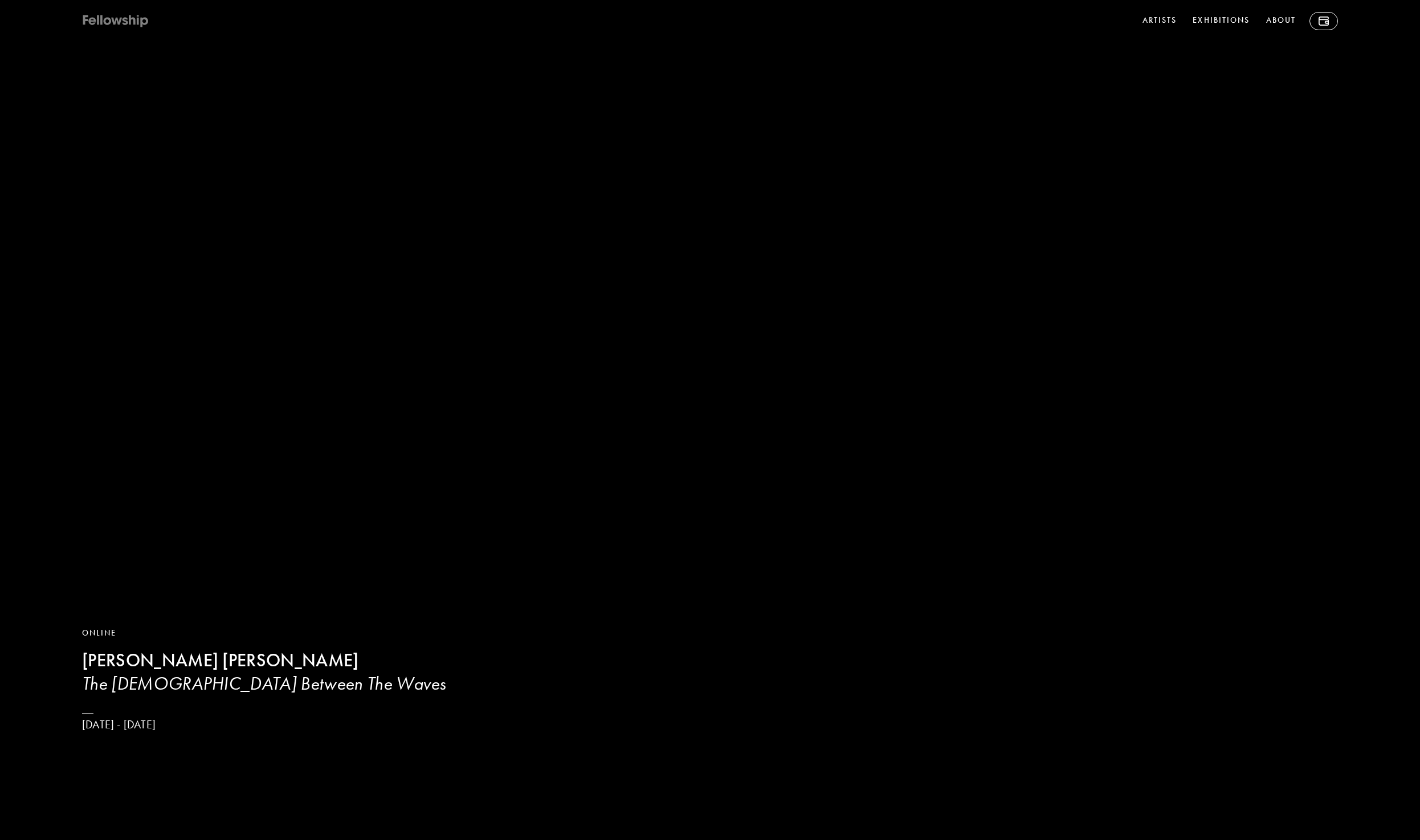
click at [129, 18] on icon at bounding box center [115, 21] width 69 height 14
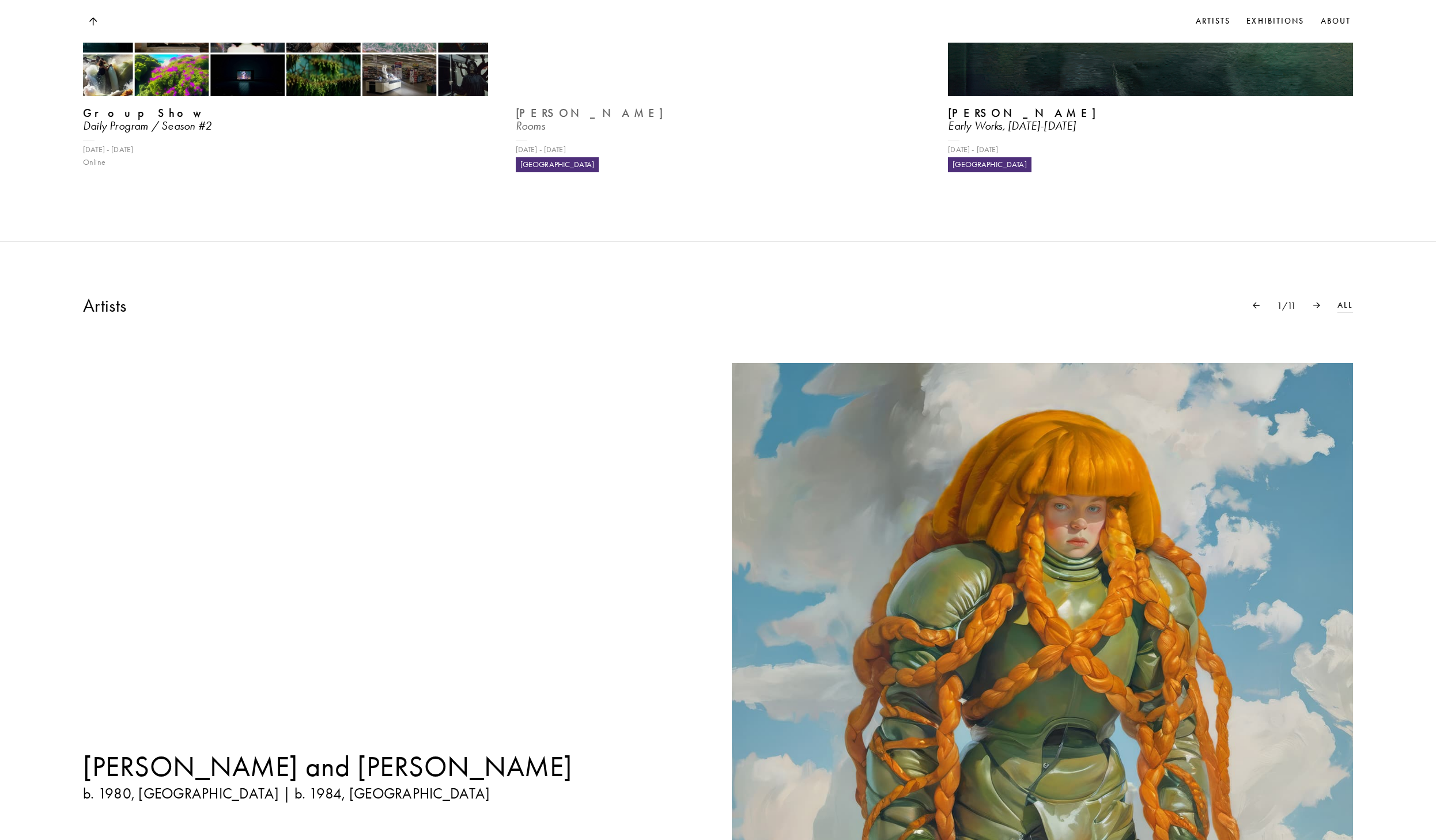
scroll to position [1567, 0]
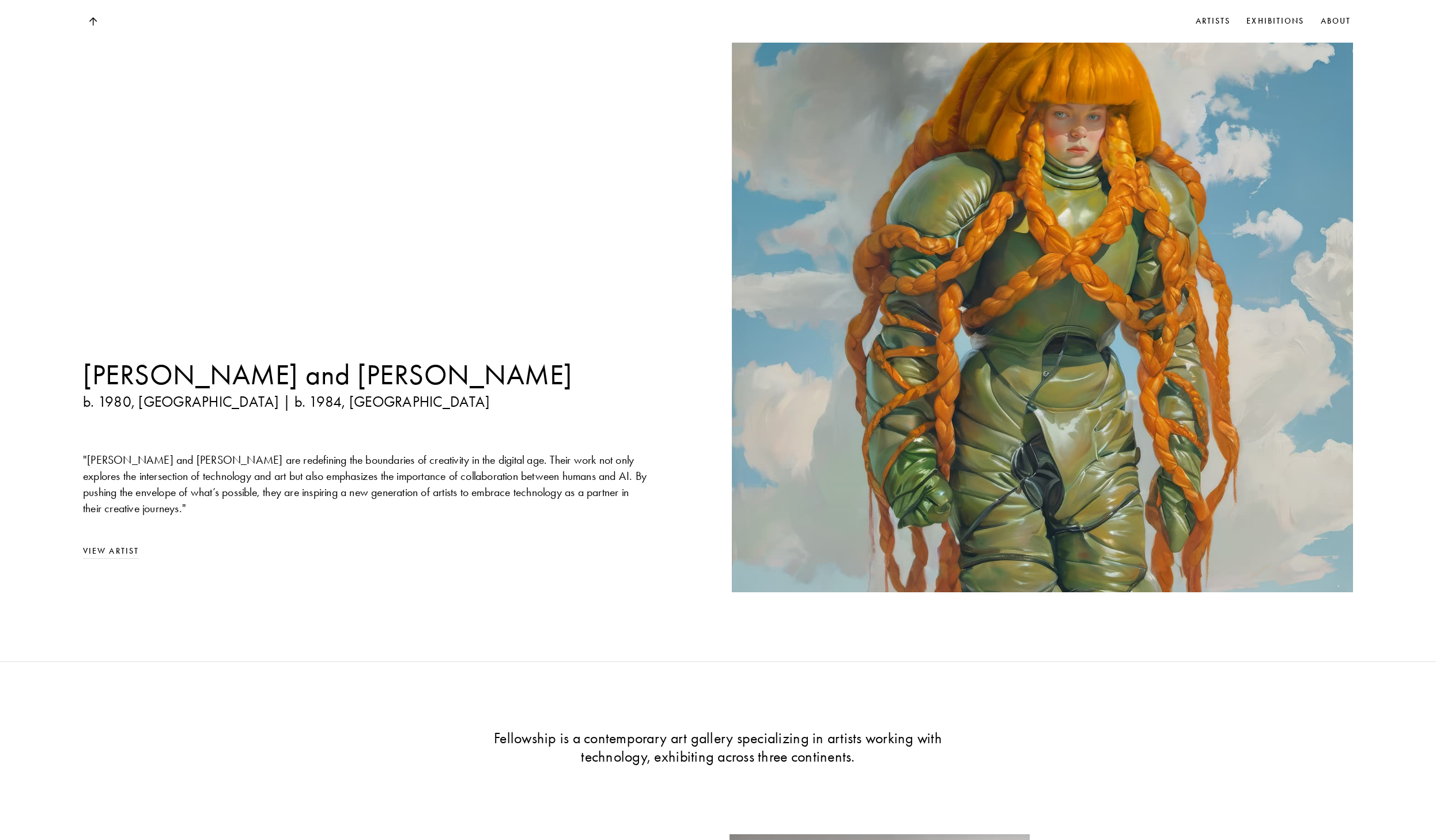
click at [863, 478] on img at bounding box center [1042, 282] width 621 height 621
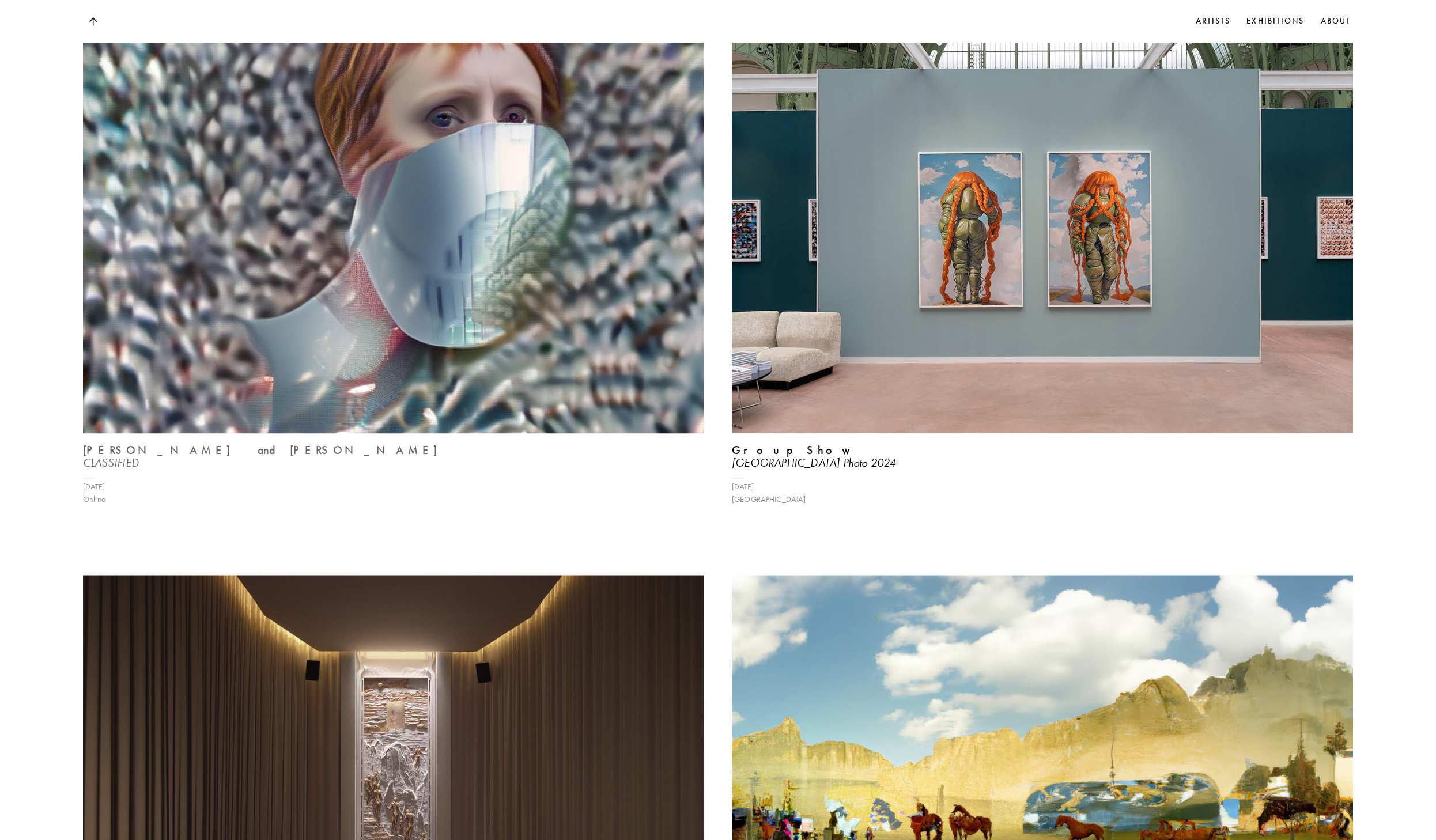
scroll to position [1567, 0]
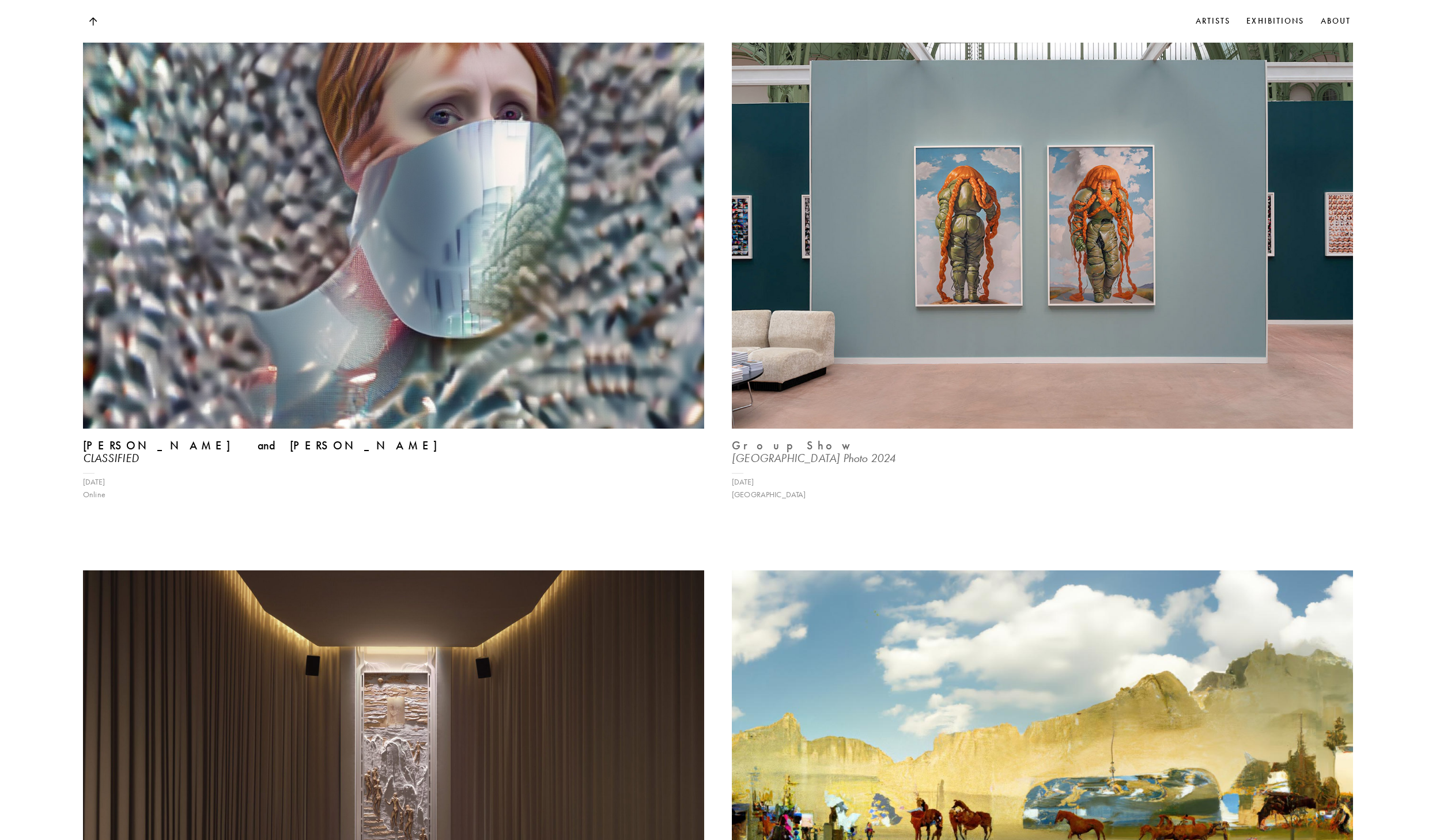
click at [857, 353] on img at bounding box center [1042, 196] width 640 height 480
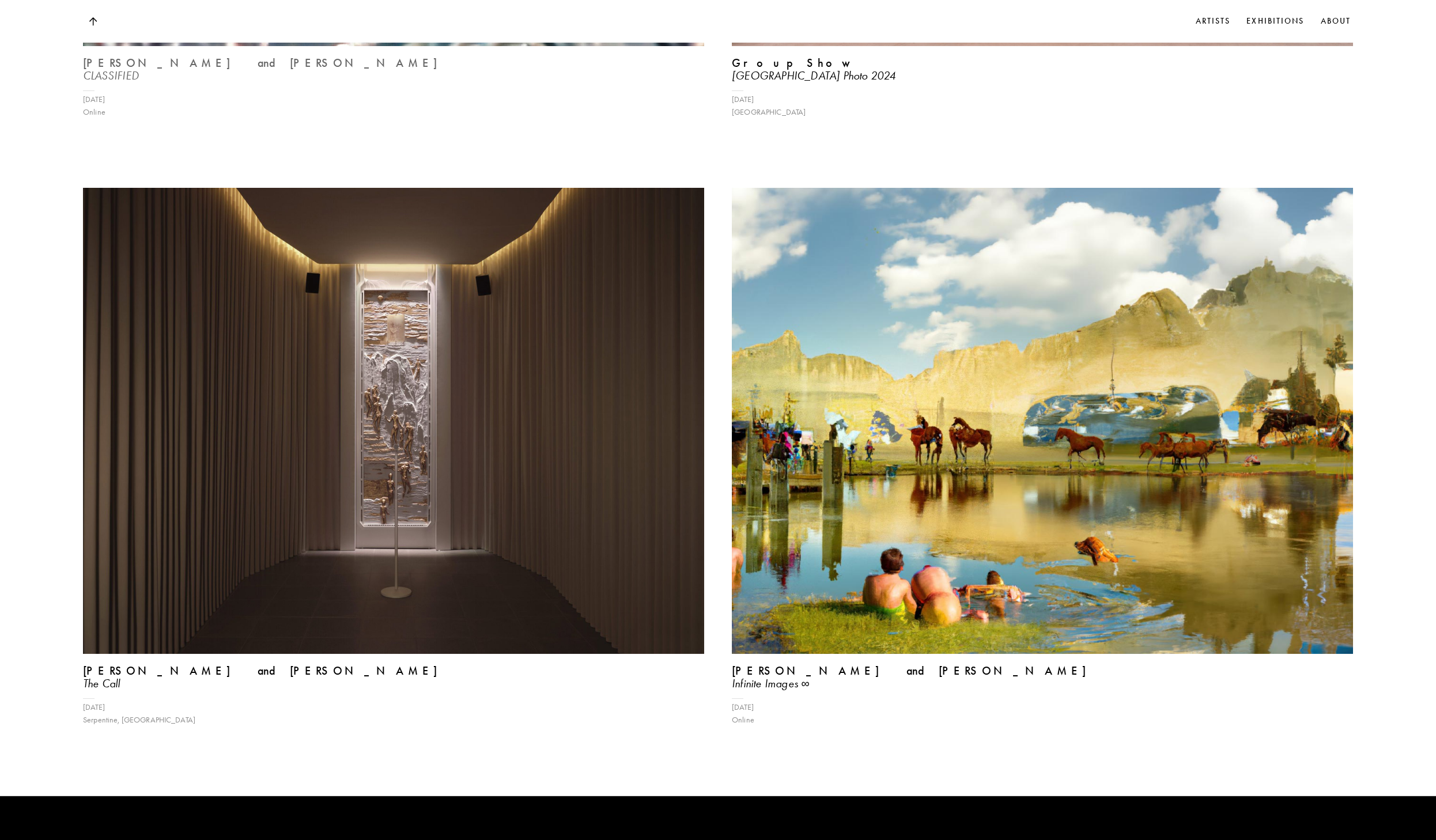
scroll to position [1959, 0]
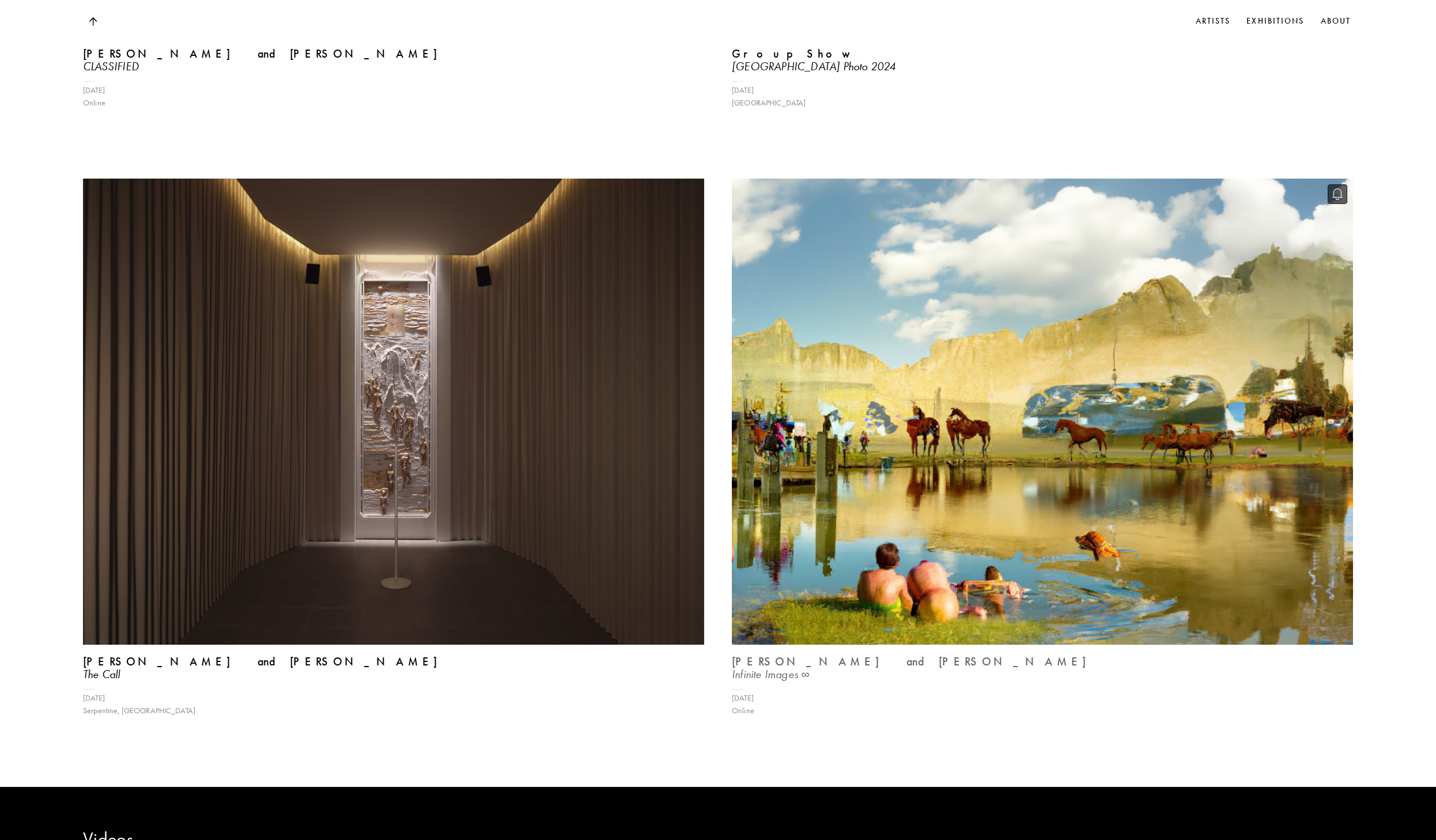
click at [764, 373] on img at bounding box center [1042, 412] width 640 height 480
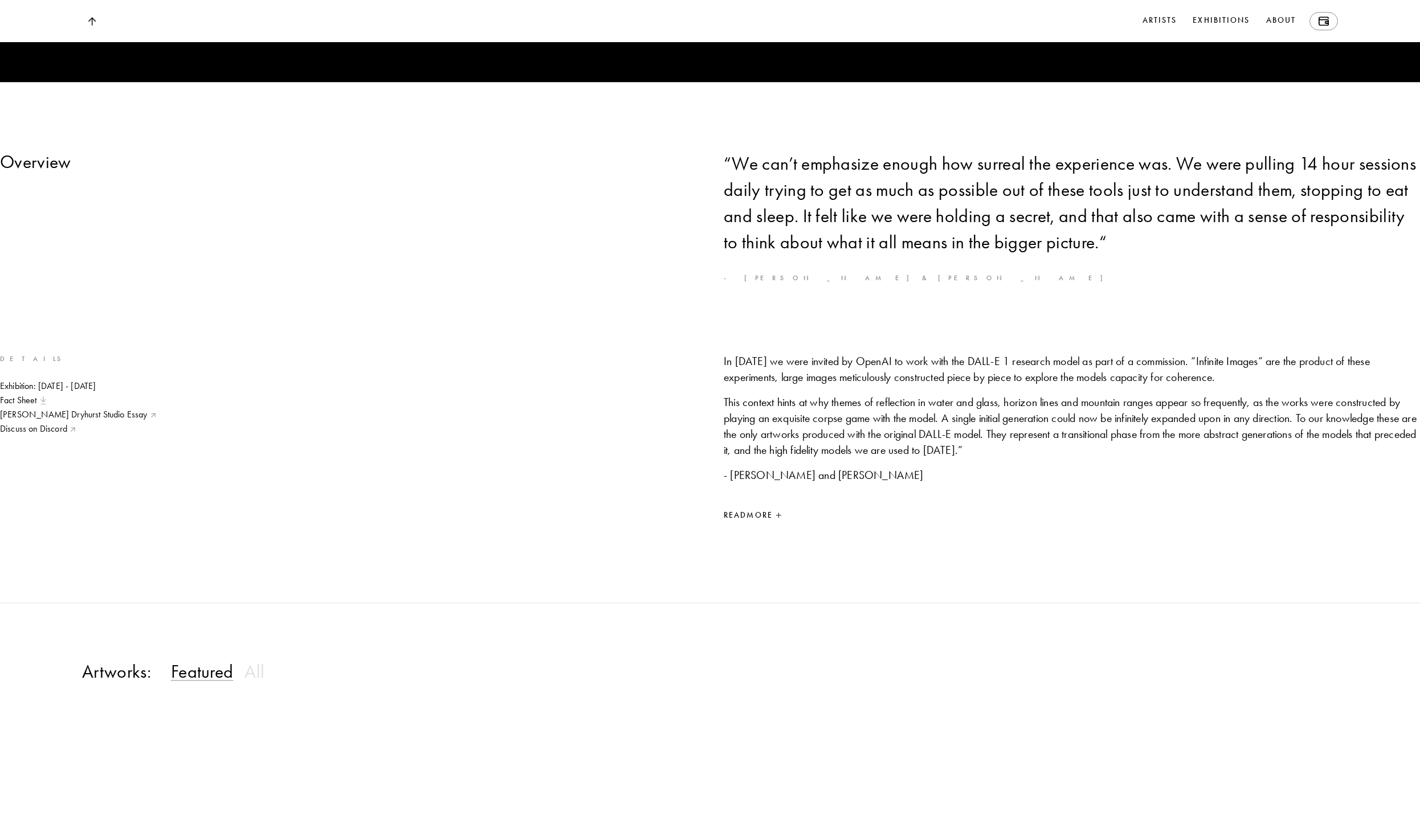
scroll to position [775, 0]
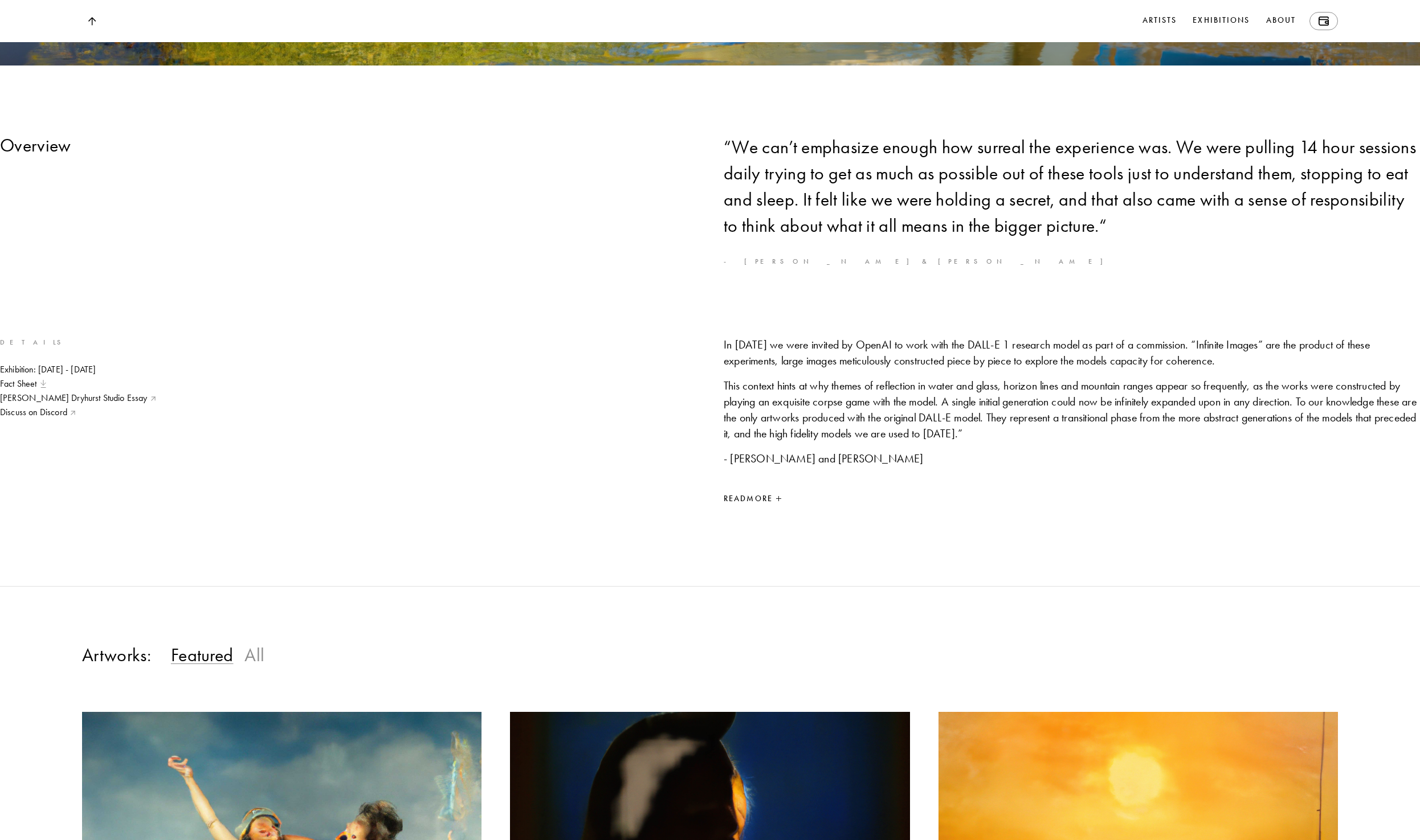
click at [253, 666] on h3 "All" at bounding box center [253, 655] width 20 height 23
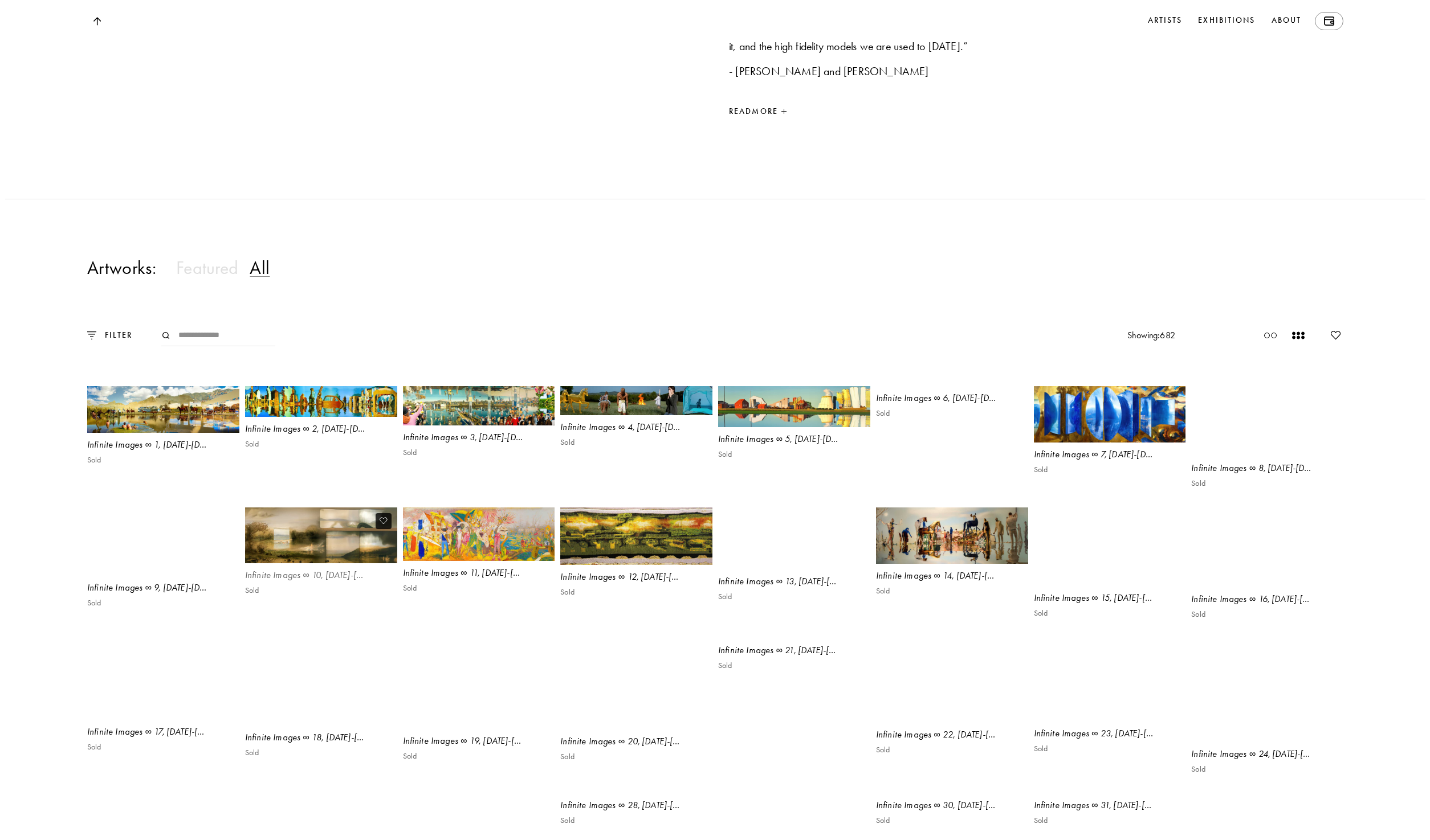
scroll to position [1550, 0]
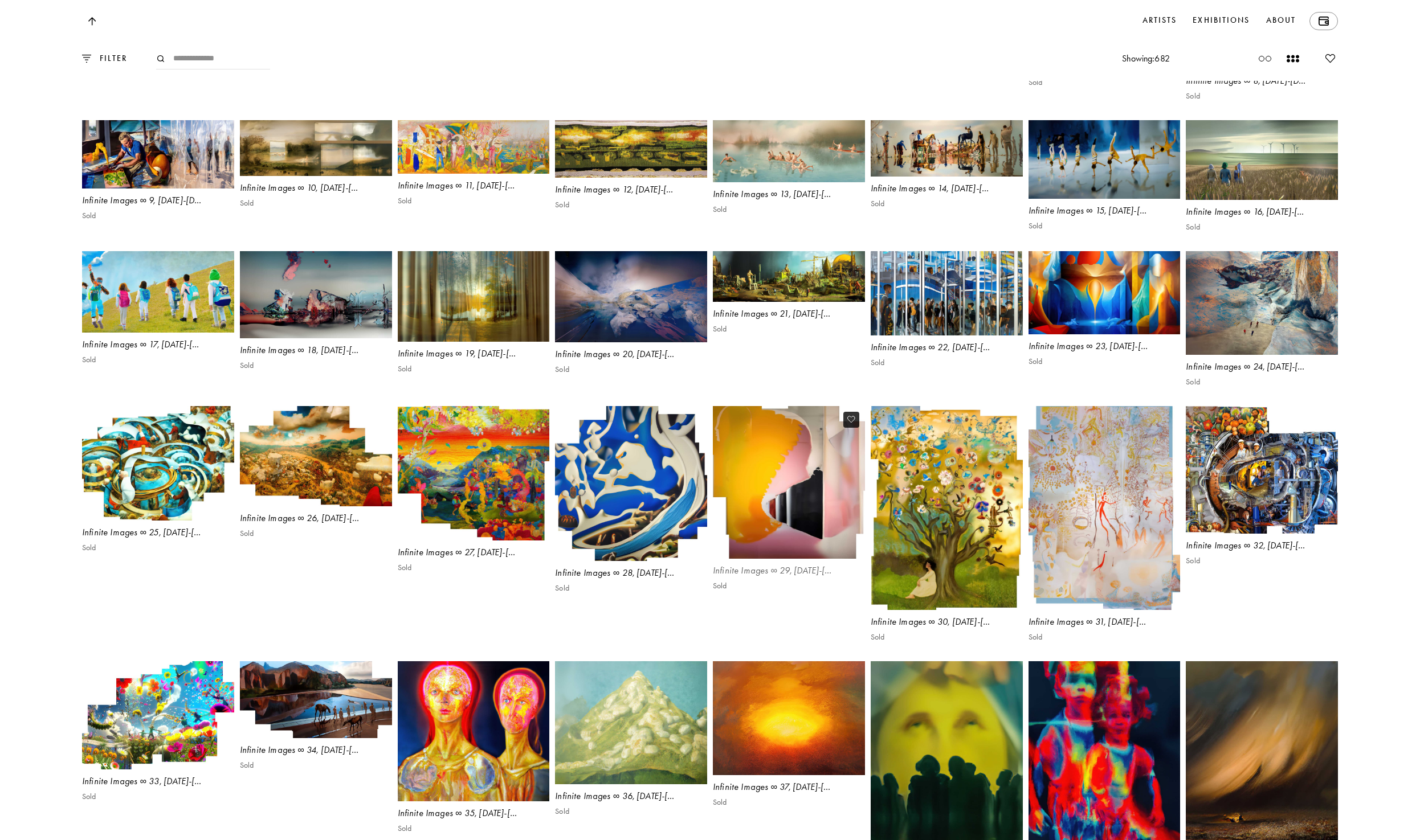
click at [768, 546] on img at bounding box center [788, 482] width 157 height 158
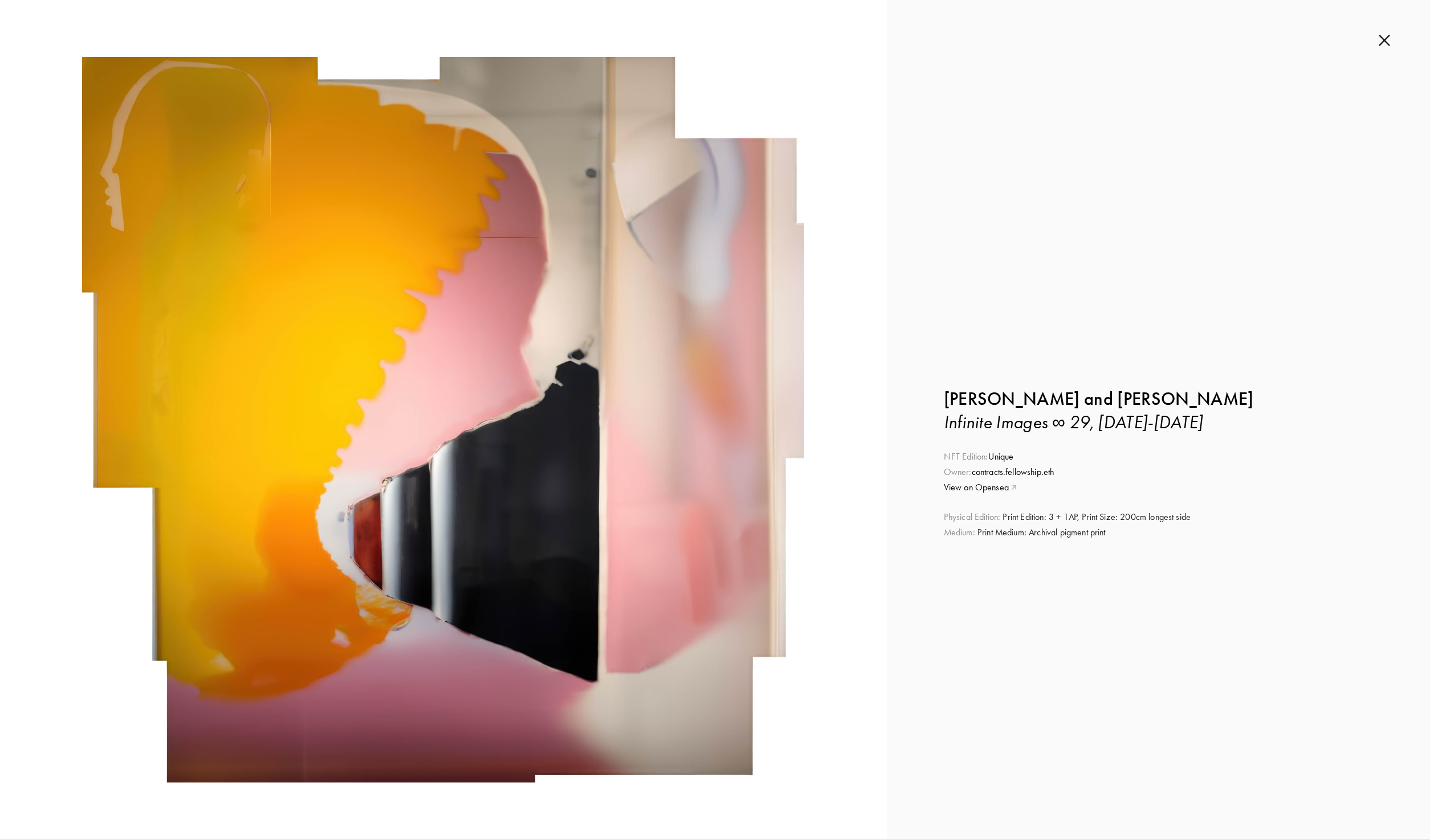
click at [1386, 38] on img at bounding box center [1385, 39] width 11 height 12
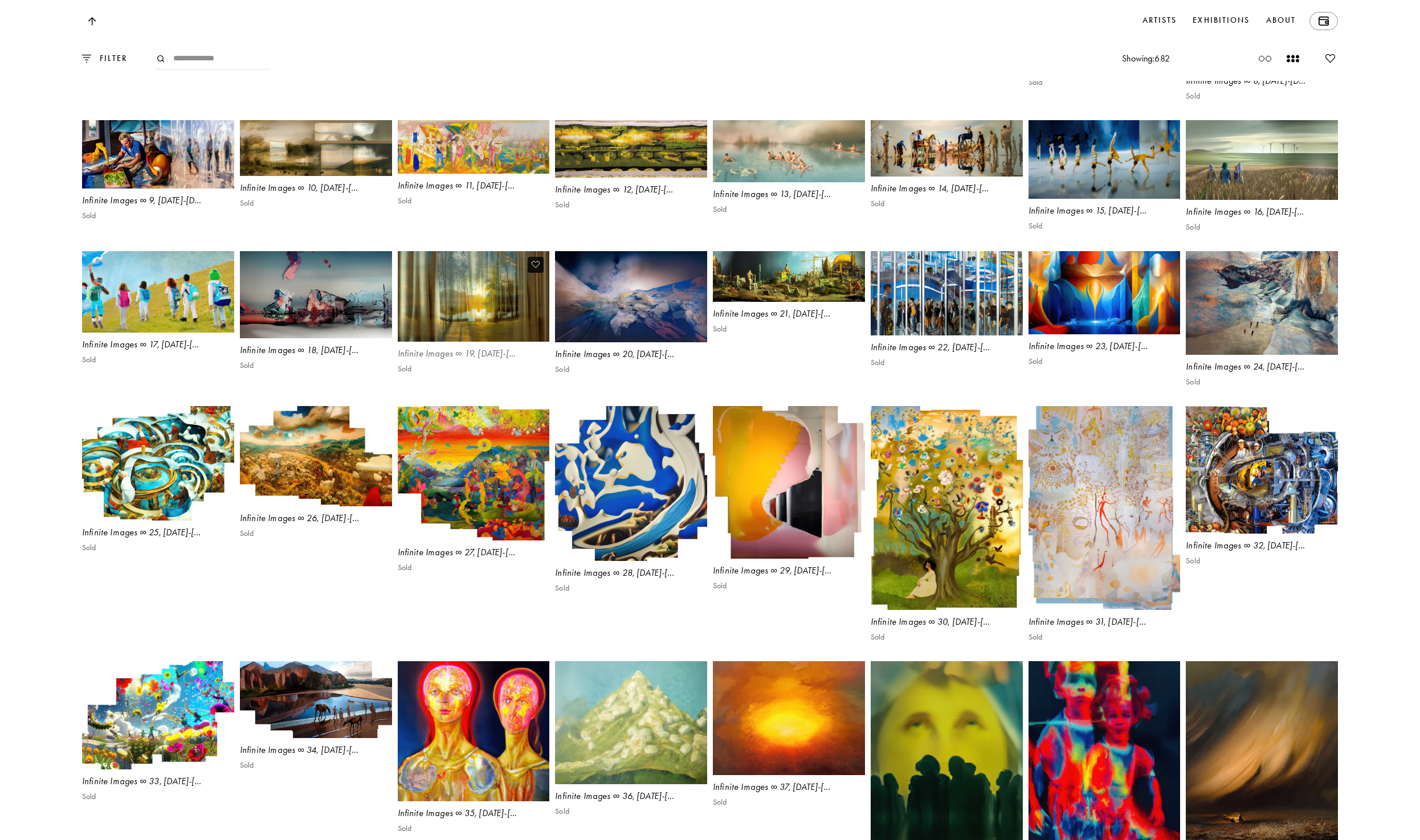
click at [472, 324] on img at bounding box center [473, 298] width 157 height 94
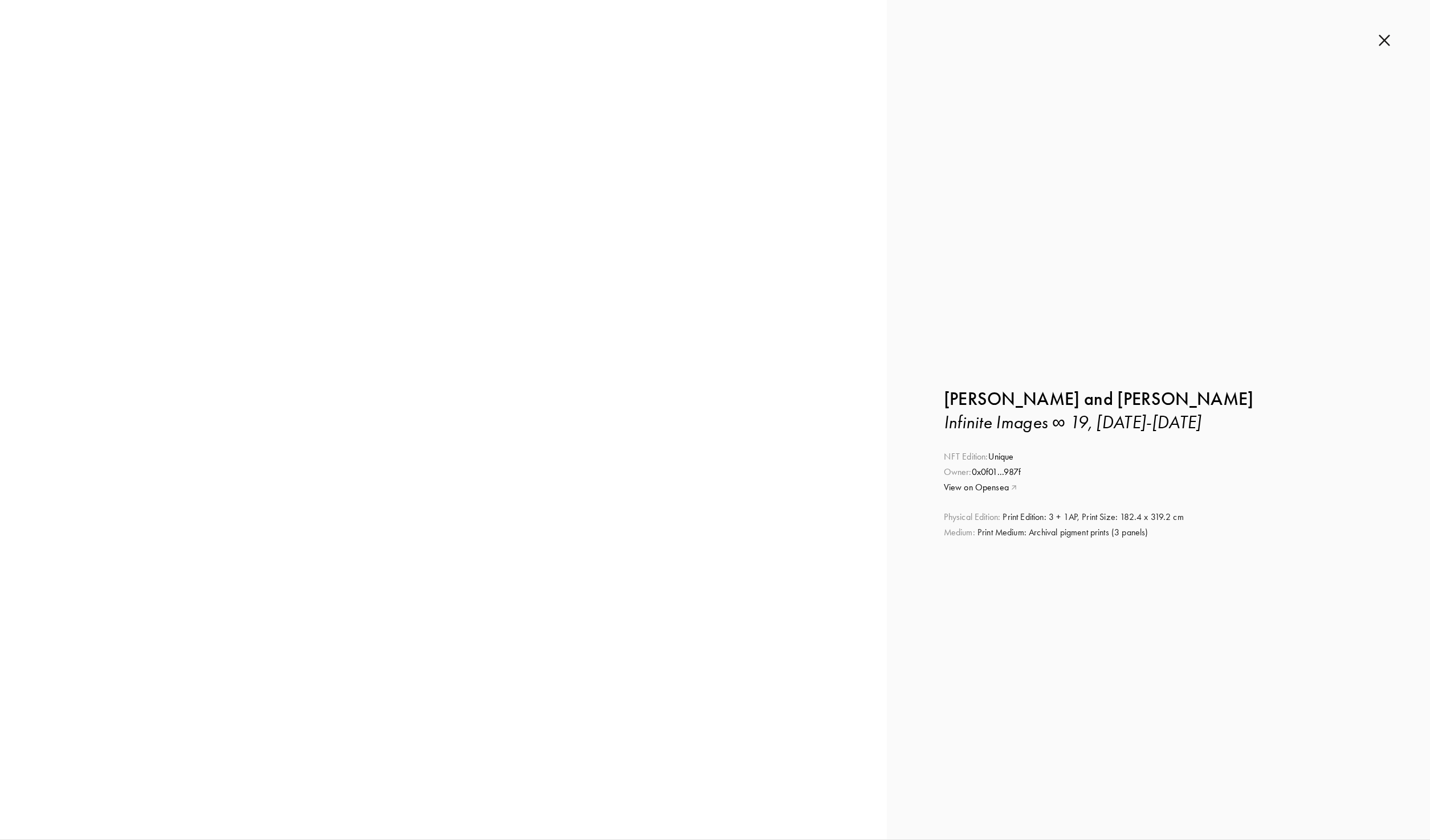
scroll to position [547, 0]
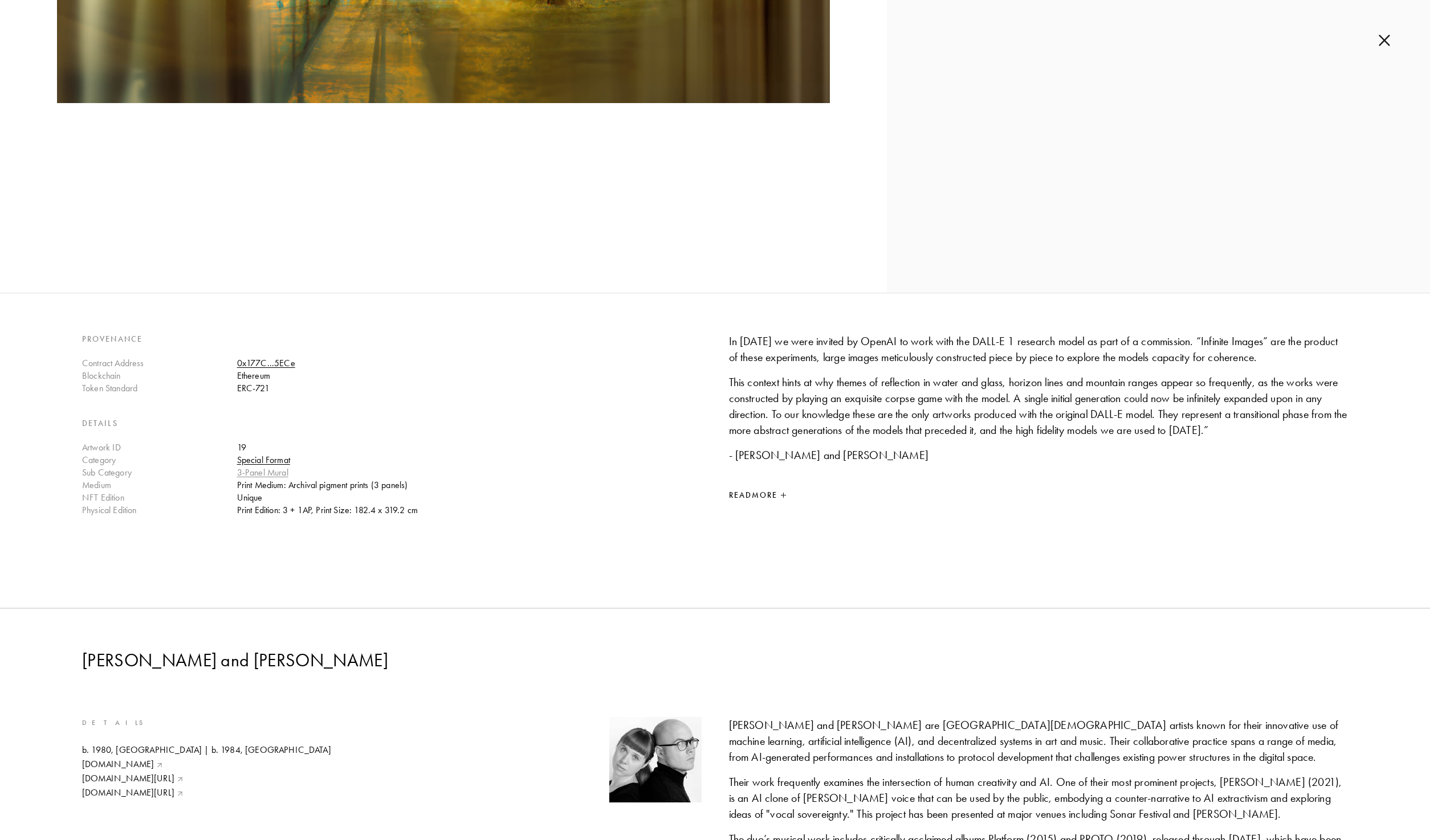
click at [270, 473] on link "3-Panel Mural" at bounding box center [263, 473] width 52 height 11
